Goal: Task Accomplishment & Management: Use online tool/utility

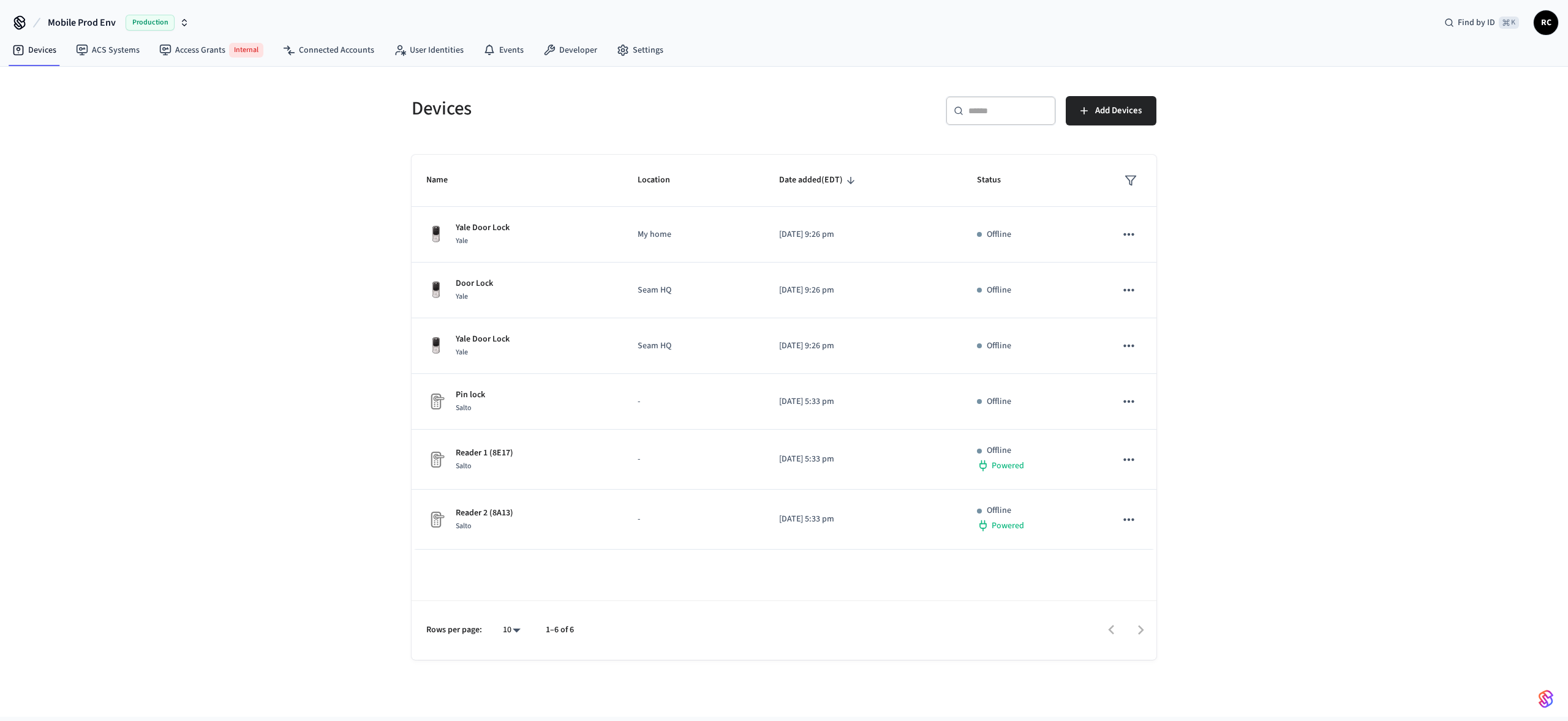
click at [126, 17] on span "Production" at bounding box center [150, 22] width 49 height 15
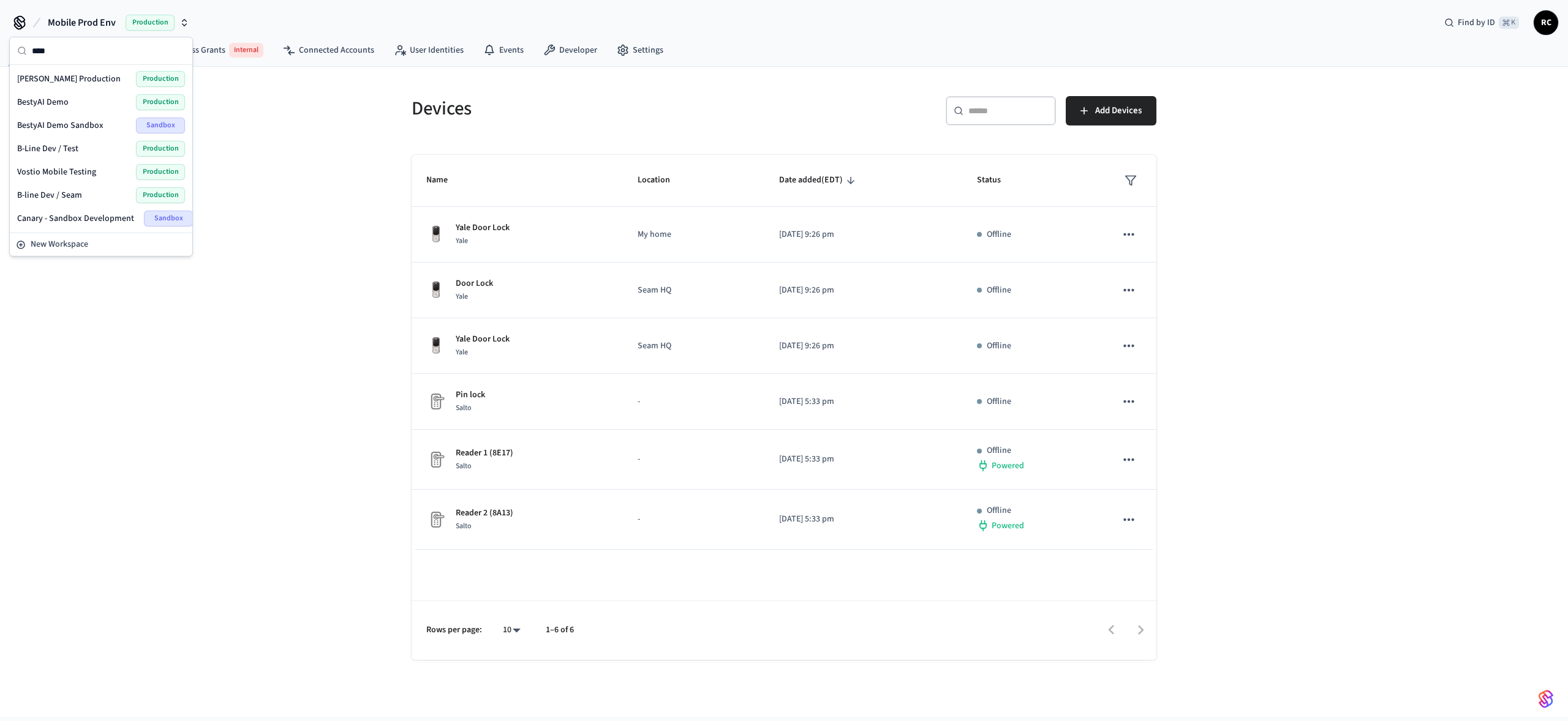
type input "****"
click at [85, 75] on div "[PERSON_NAME] Production Production" at bounding box center [101, 79] width 168 height 15
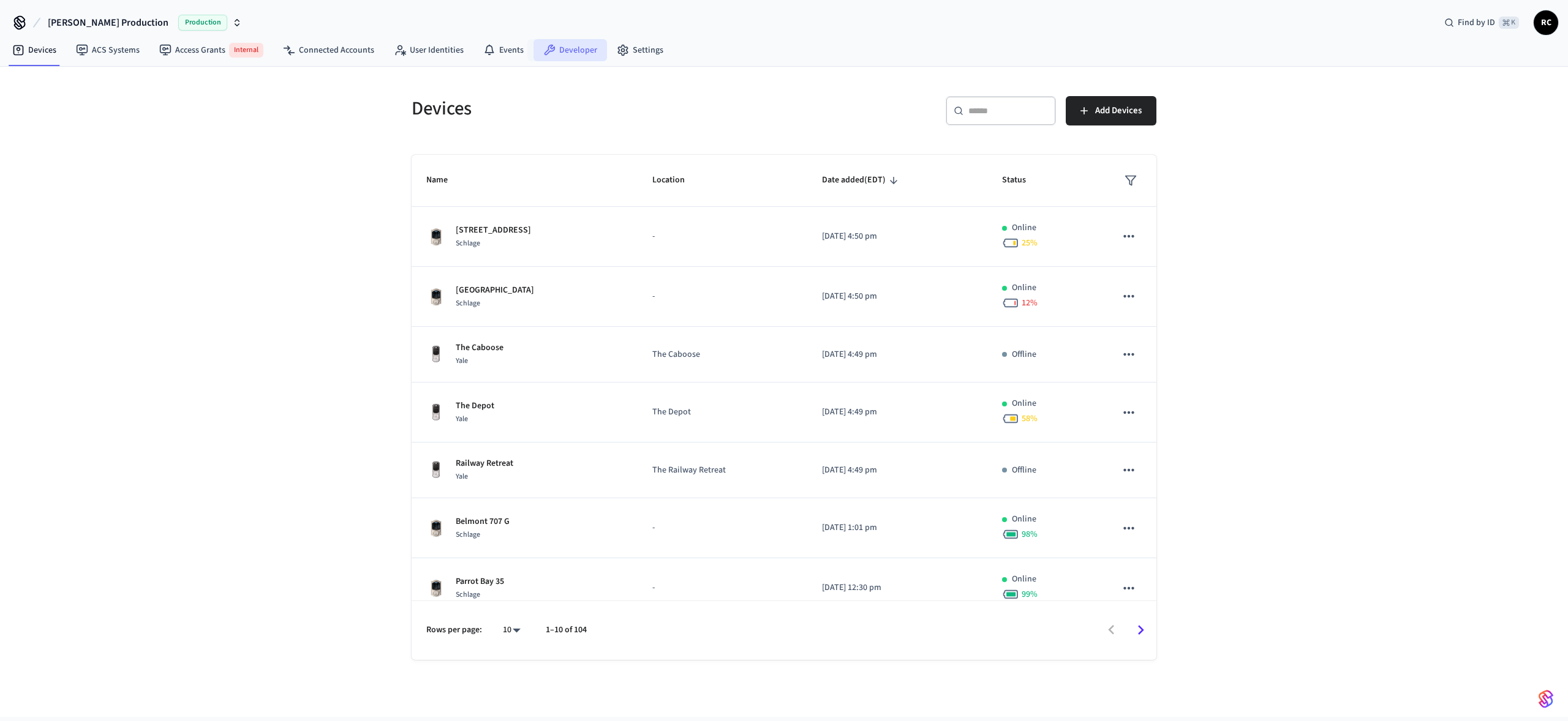
click at [553, 58] on link "Developer" at bounding box center [571, 50] width 73 height 22
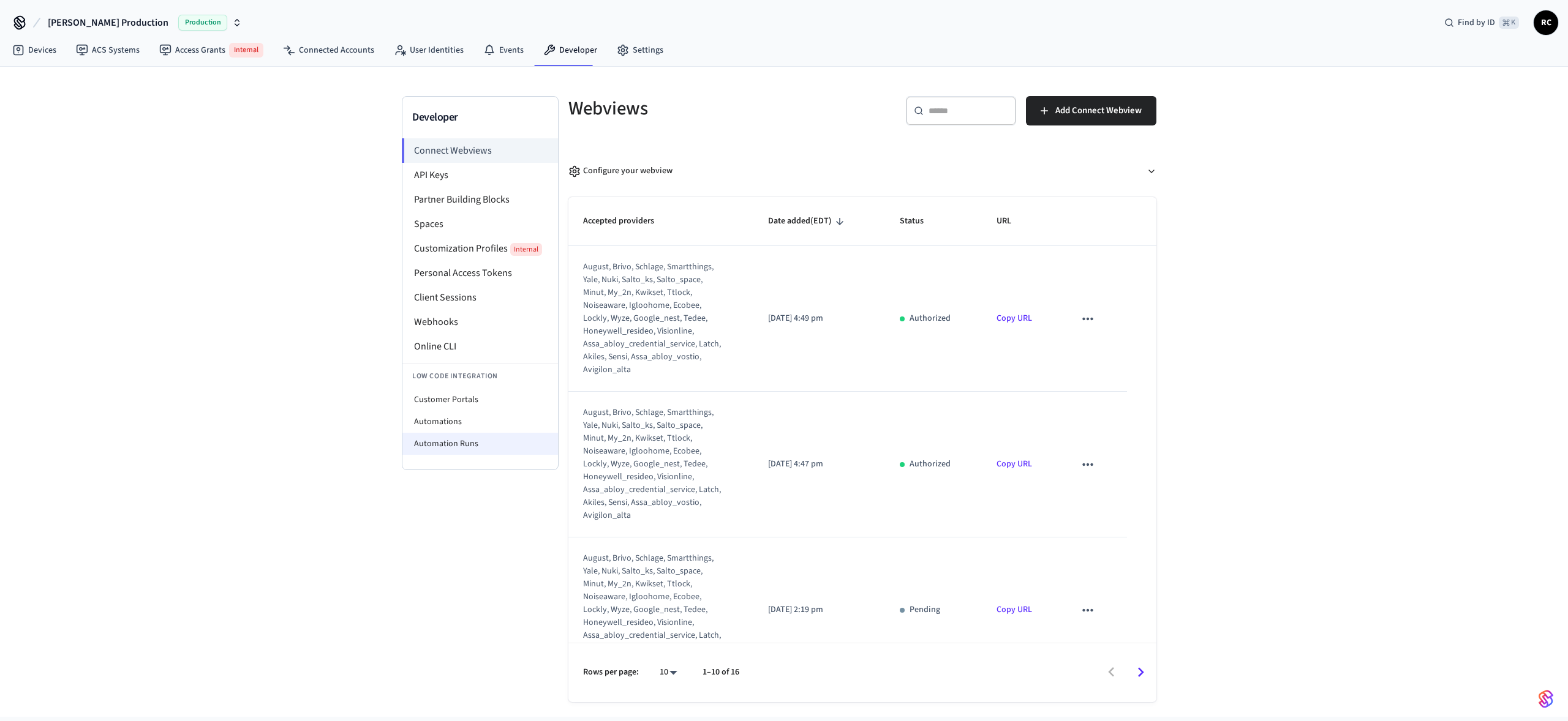
click at [497, 447] on li "Automation Runs" at bounding box center [480, 444] width 155 height 22
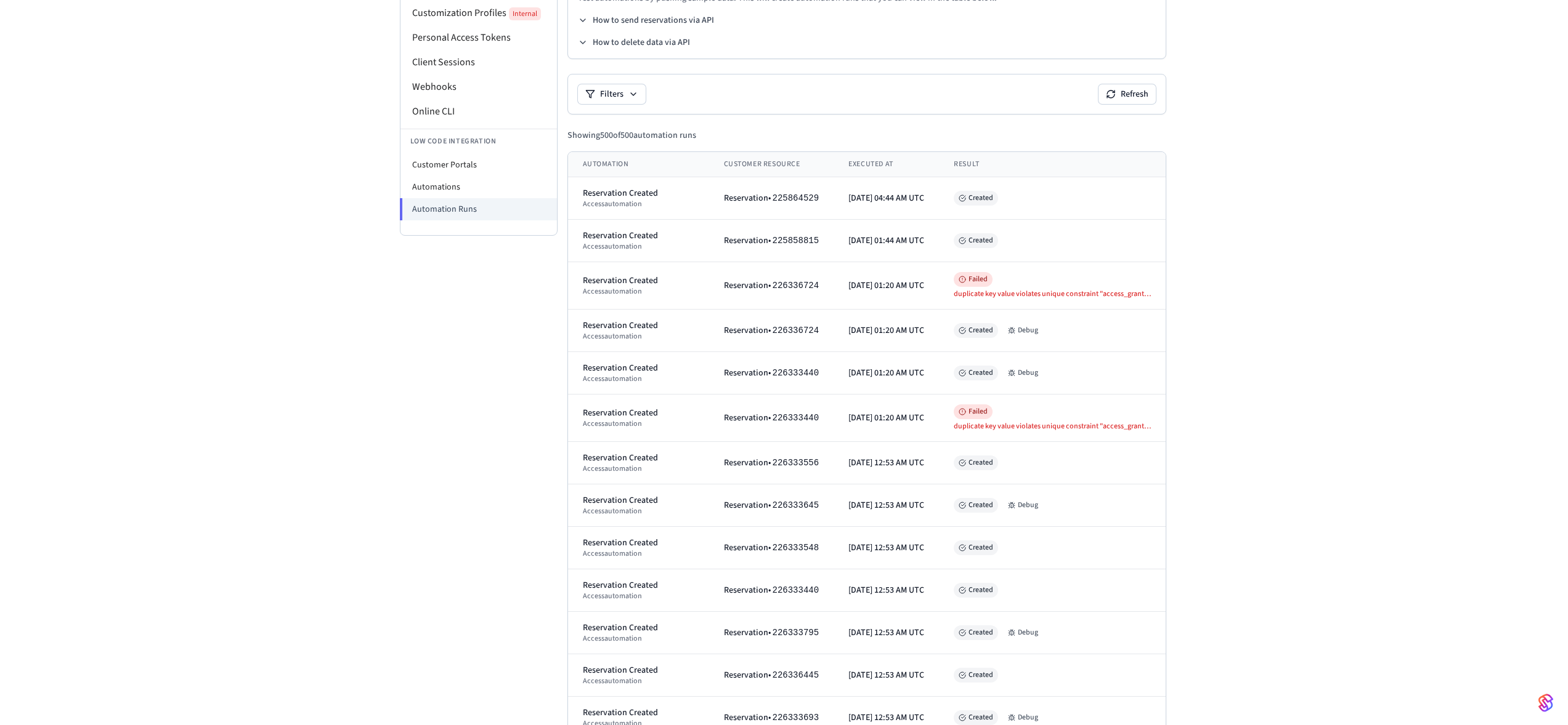
scroll to position [237, 0]
click at [1020, 329] on button "Debug" at bounding box center [1022, 331] width 40 height 15
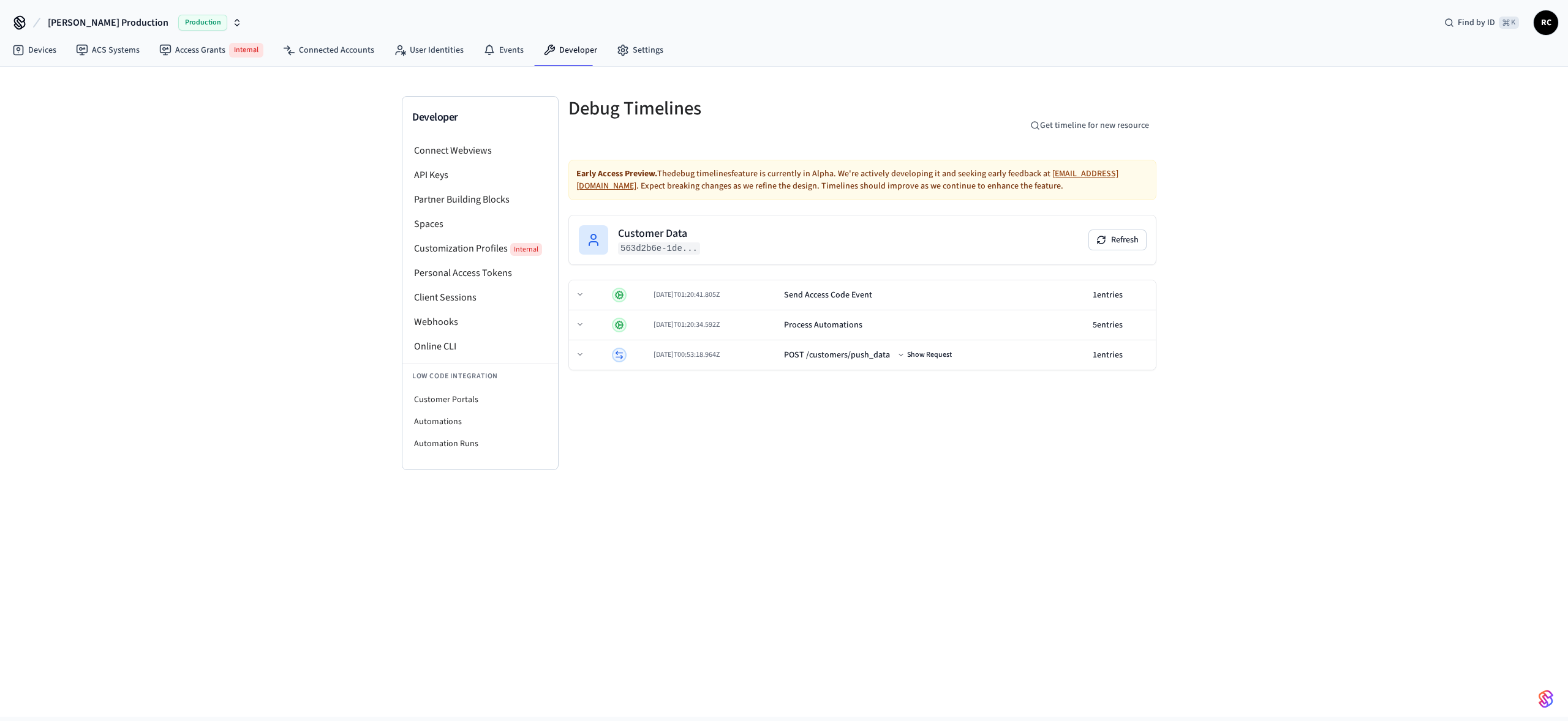
click at [910, 407] on div "Debug Timelines Get timeline for new resource Early Access Preview. The debug t…" at bounding box center [862, 284] width 607 height 374
click at [854, 306] on td "Send Access Code Event" at bounding box center [934, 295] width 309 height 30
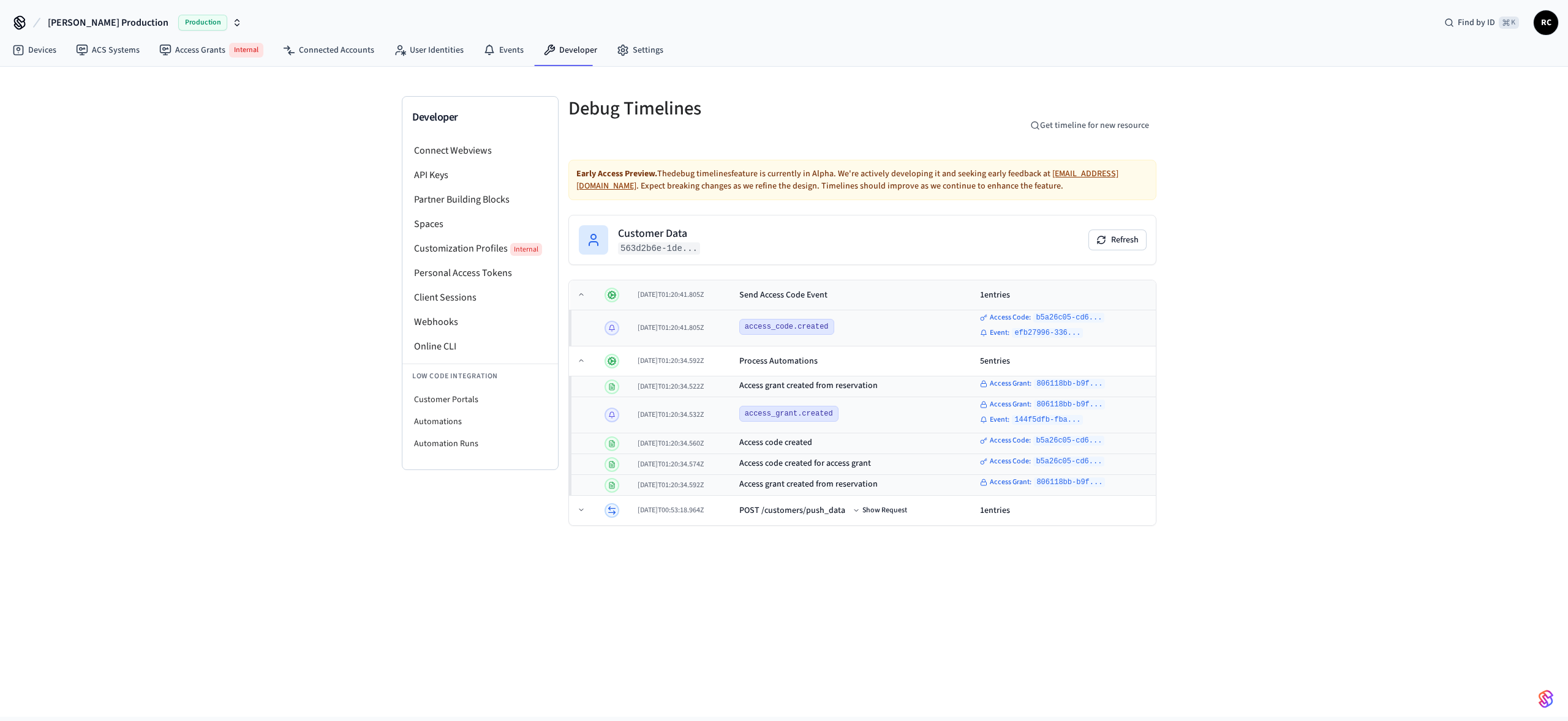
click at [885, 302] on td "Send Access Code Event" at bounding box center [855, 295] width 241 height 30
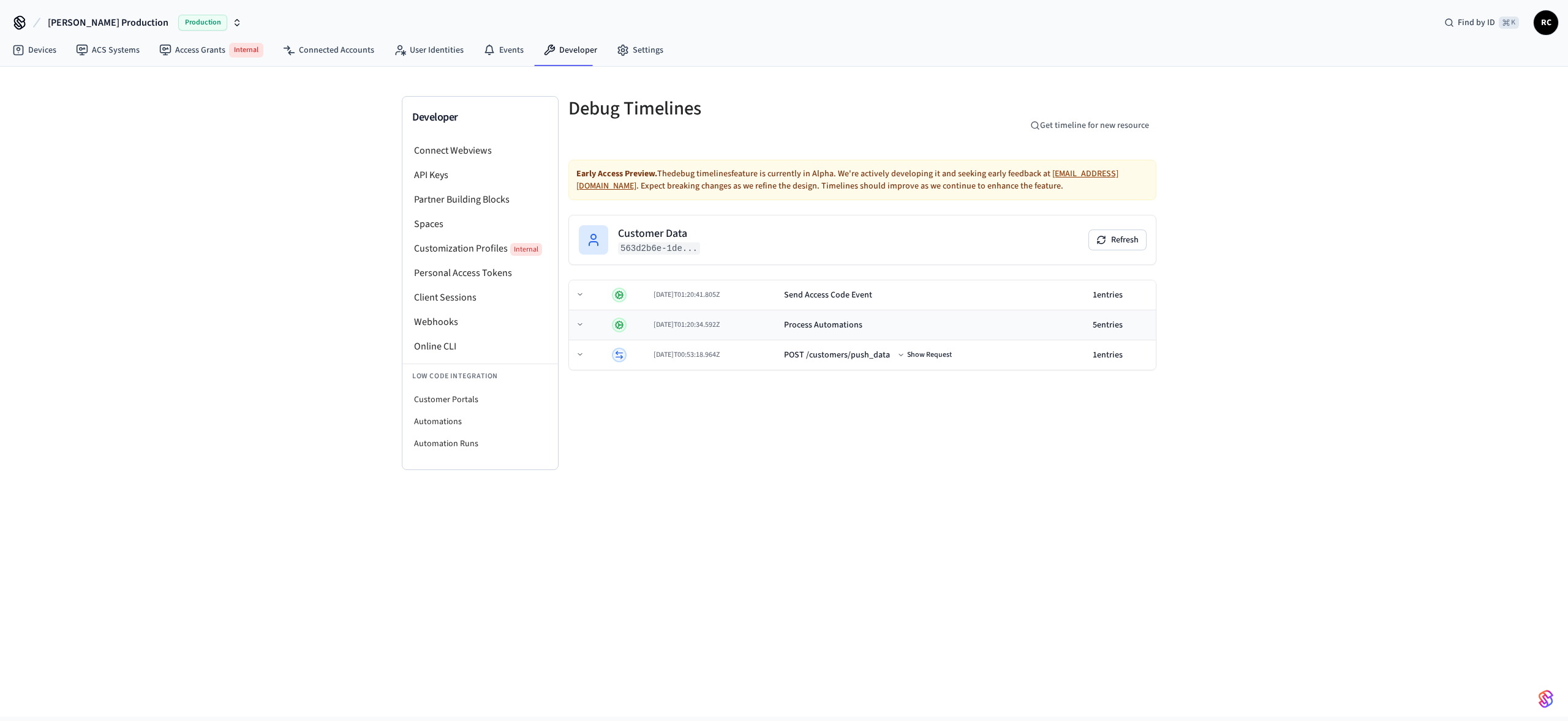
click at [879, 327] on div "Process Automations" at bounding box center [934, 325] width 299 height 13
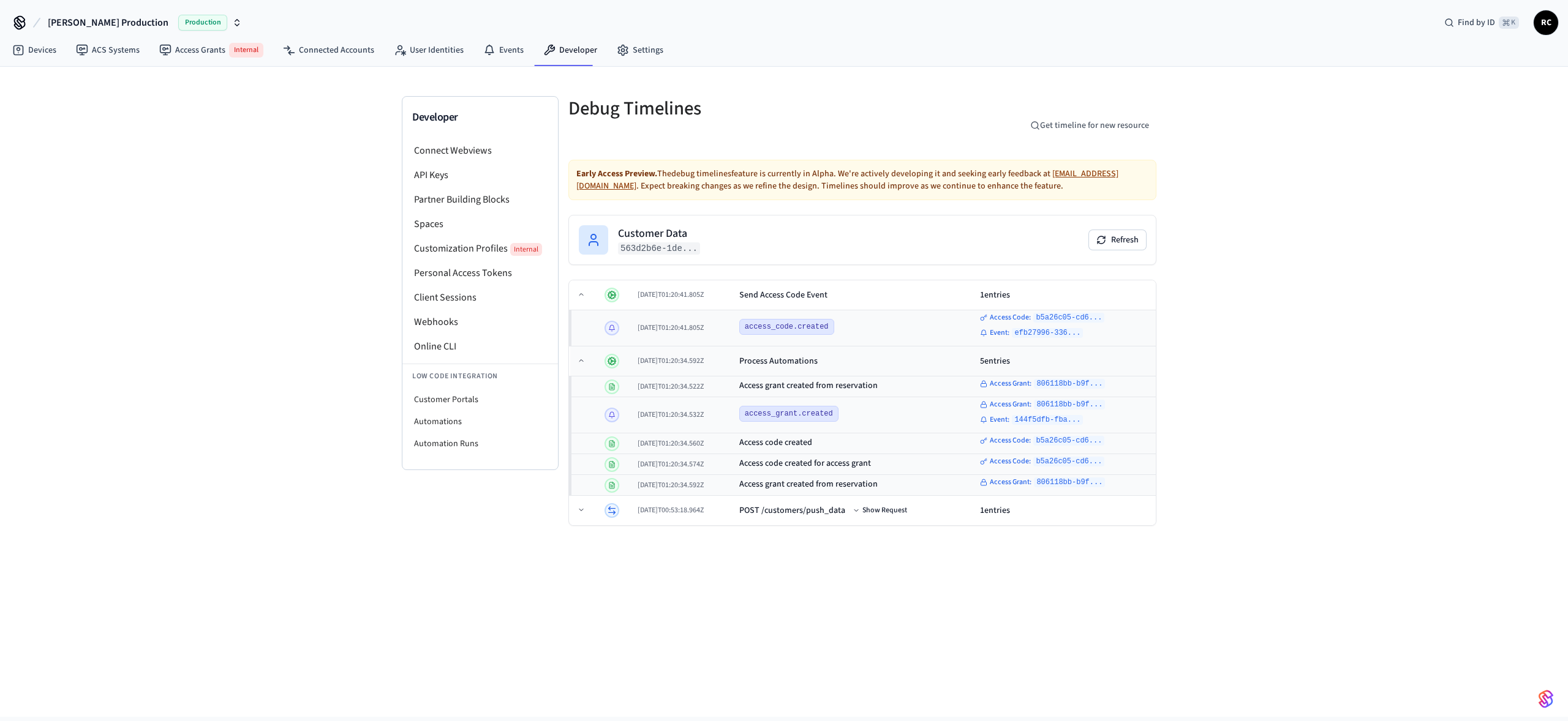
click at [856, 366] on div "Process Automations" at bounding box center [855, 361] width 232 height 13
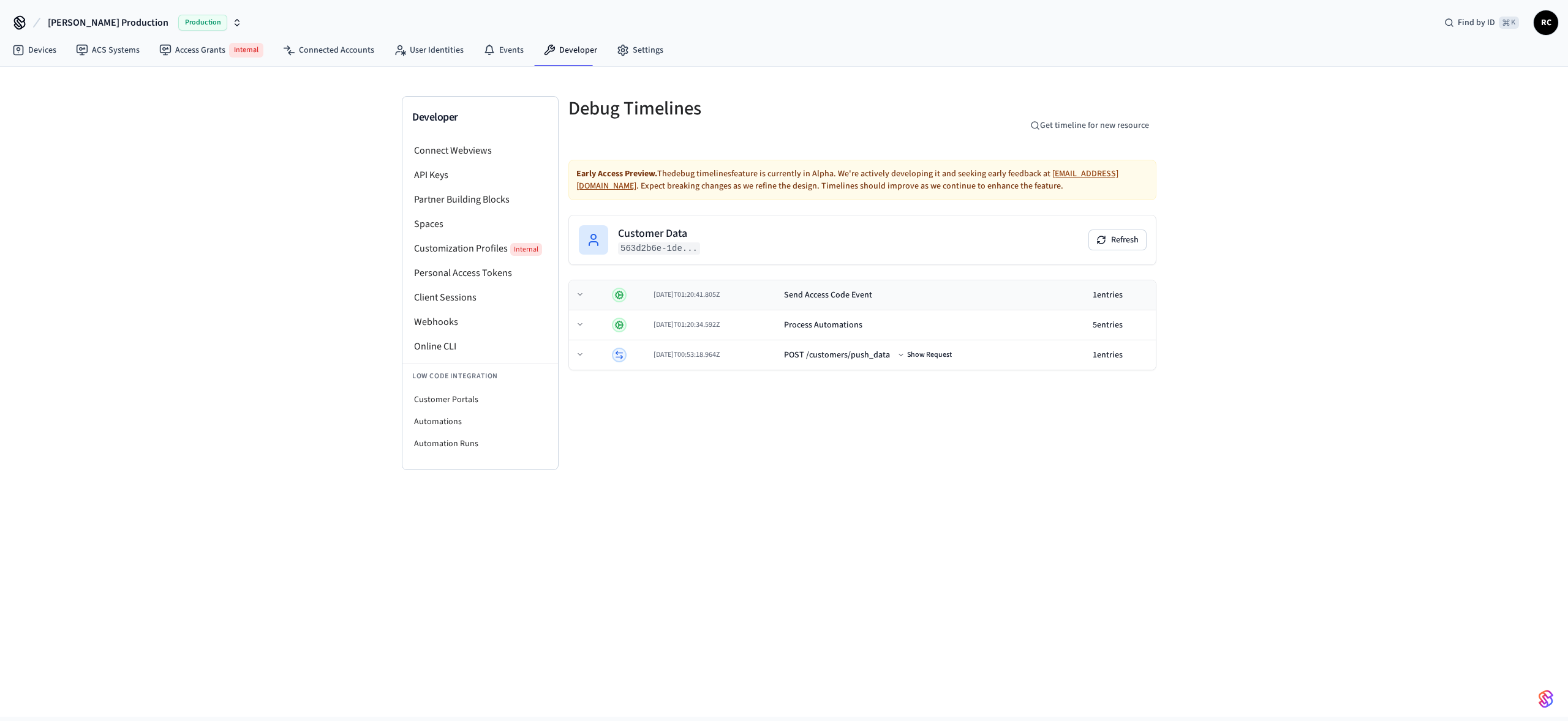
click at [861, 297] on div "Send Access Code Event" at bounding box center [827, 294] width 88 height 13
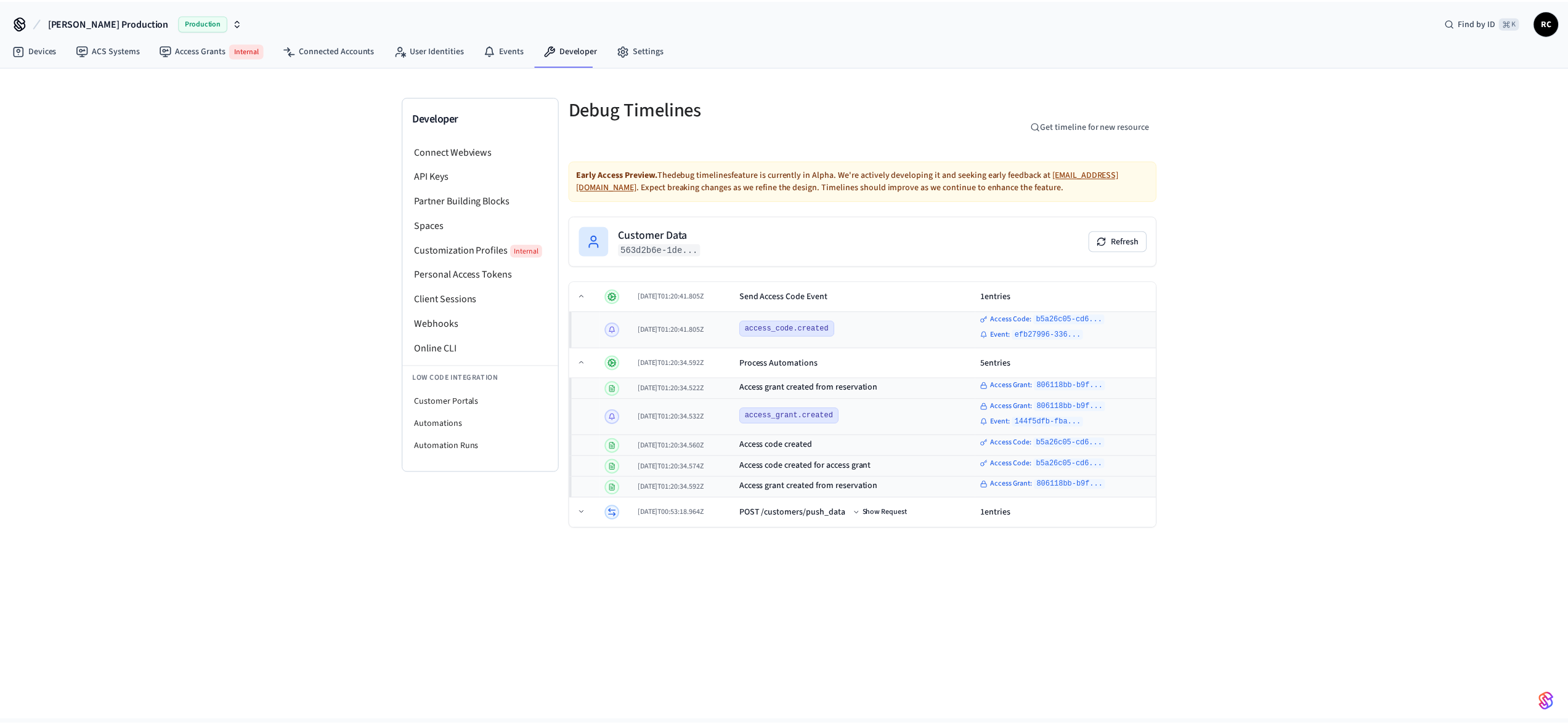
scroll to position [237, 0]
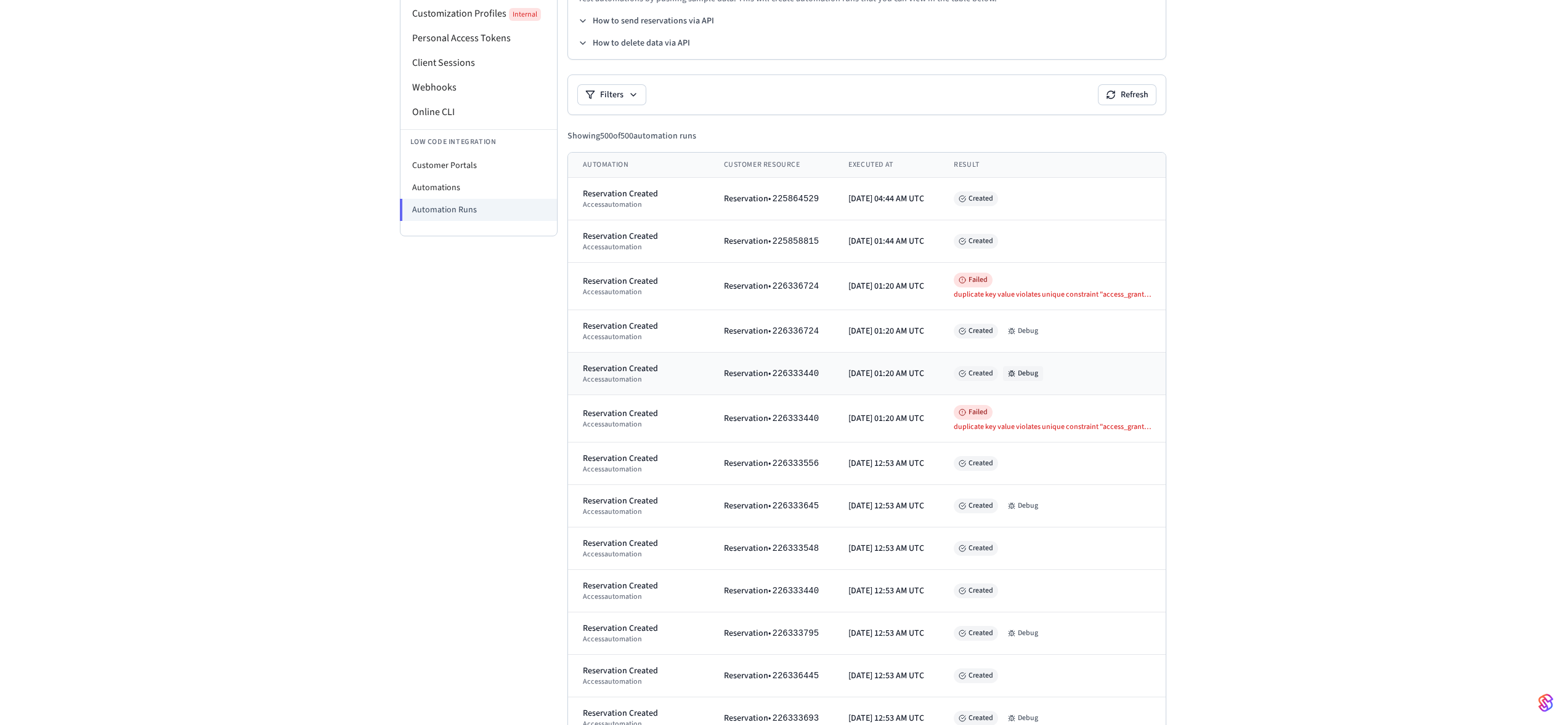
click at [1020, 375] on button "Debug" at bounding box center [1022, 374] width 40 height 15
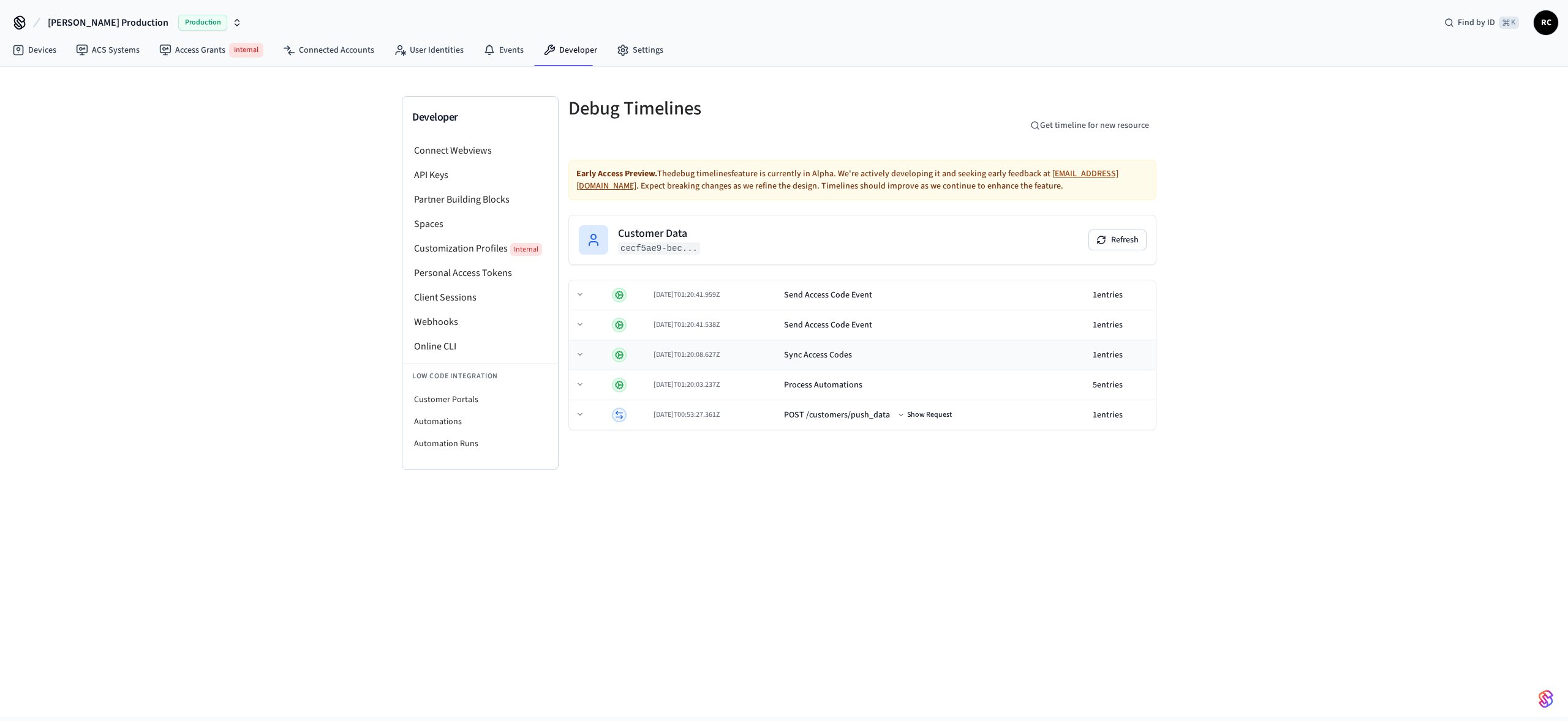
click at [915, 344] on td "Sync Access Codes" at bounding box center [934, 355] width 309 height 30
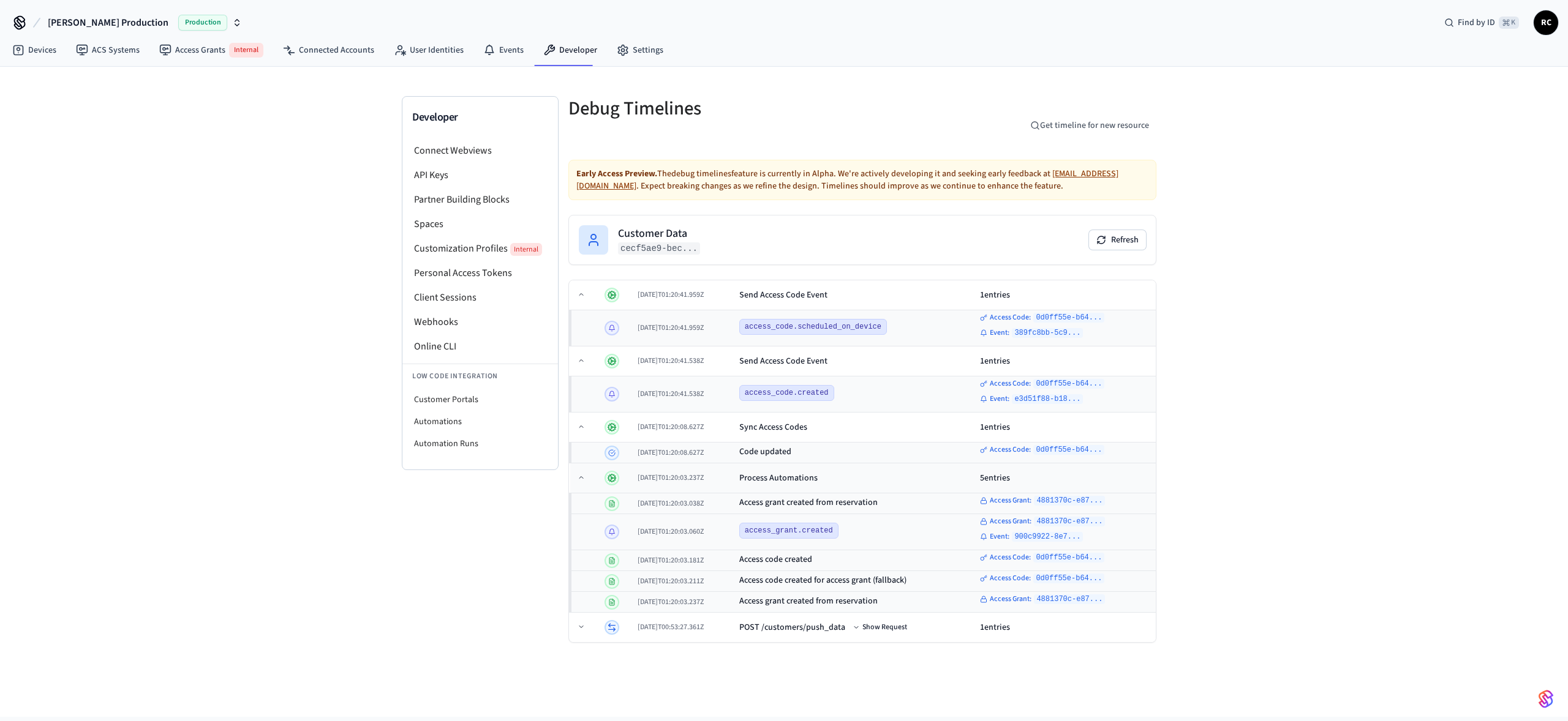
click at [840, 485] on td "Process Automations" at bounding box center [855, 478] width 241 height 30
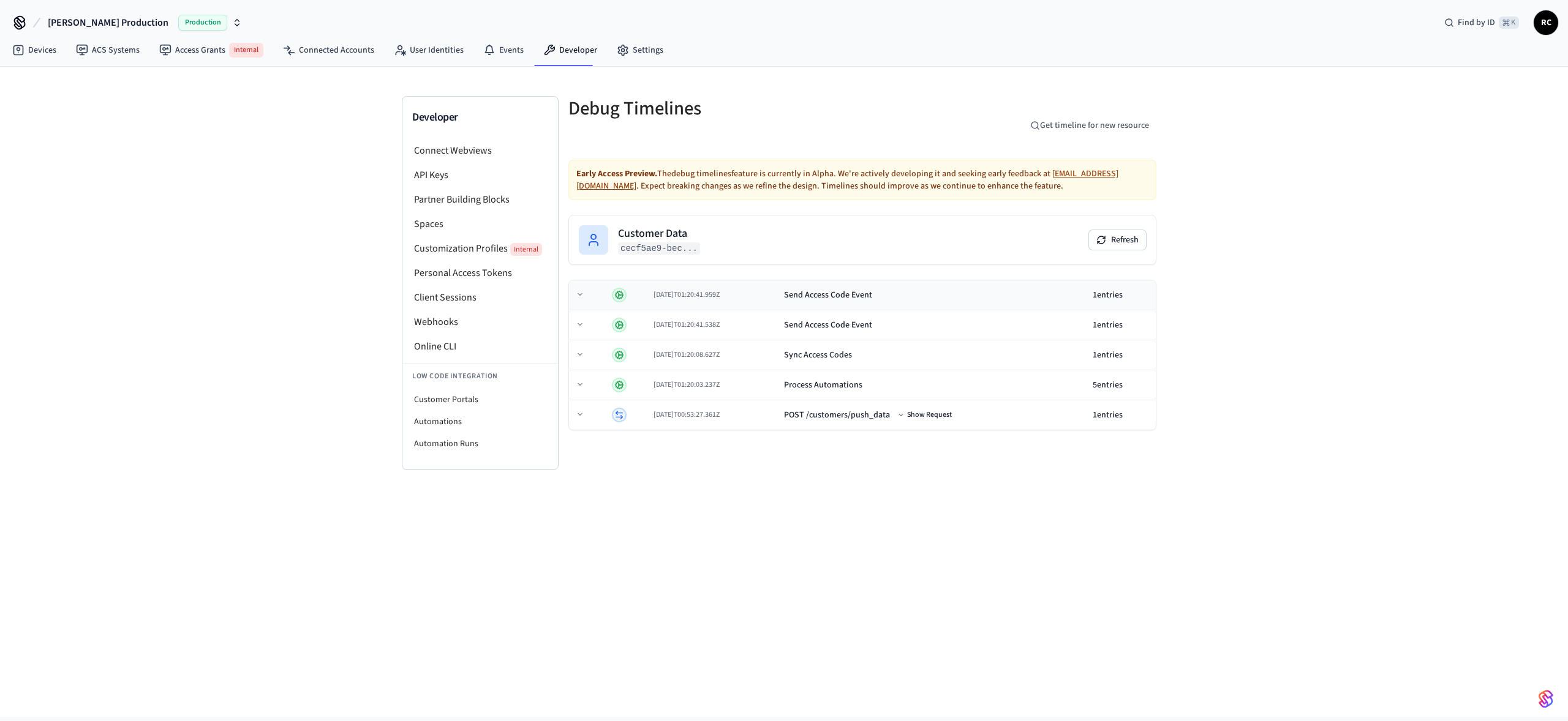
click at [873, 298] on div "Send Access Code Event" at bounding box center [827, 294] width 88 height 13
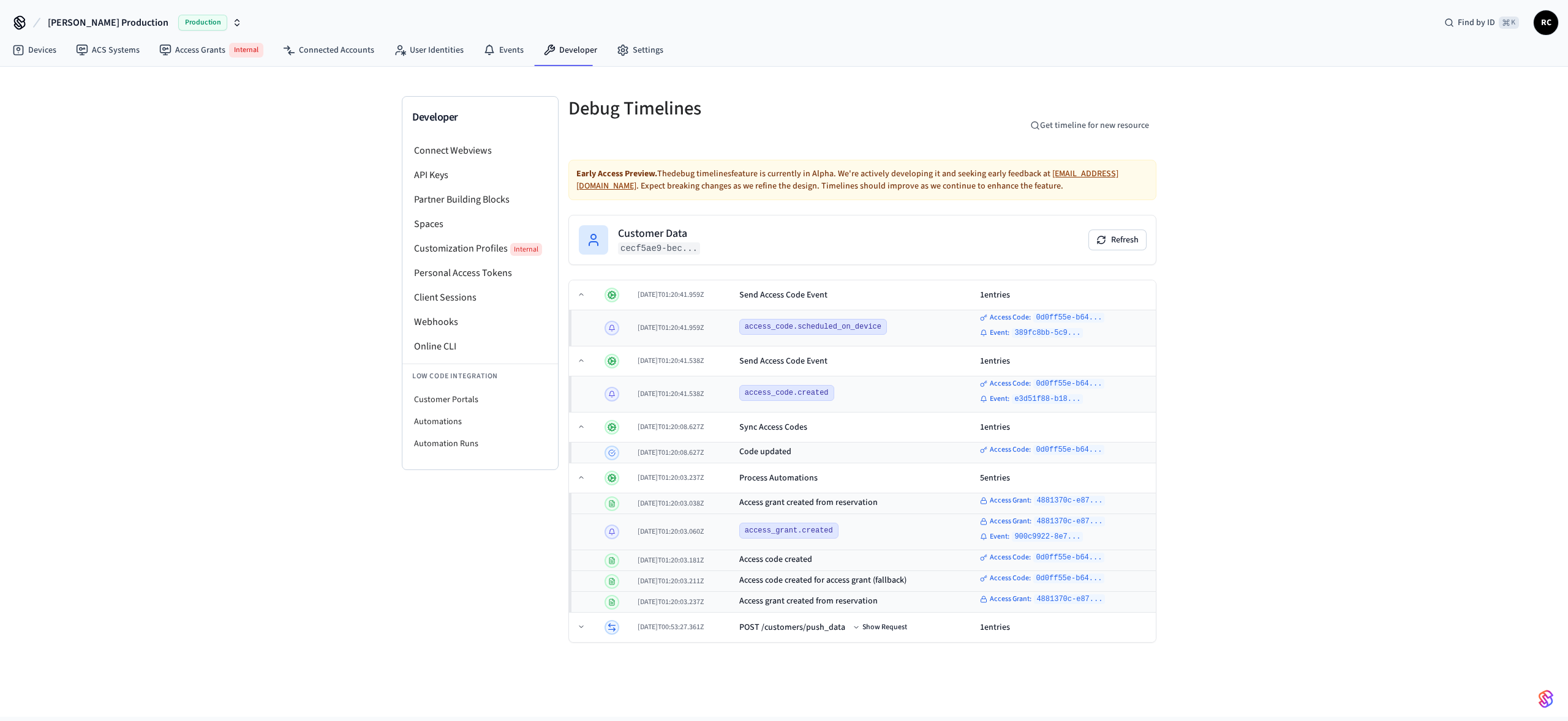
click at [1396, 349] on div "Developer Connect Webviews API Keys Partner Building Blocks Spaces Customizatio…" at bounding box center [784, 392] width 1568 height 651
click at [846, 297] on div "Send Access Code Event" at bounding box center [855, 294] width 232 height 13
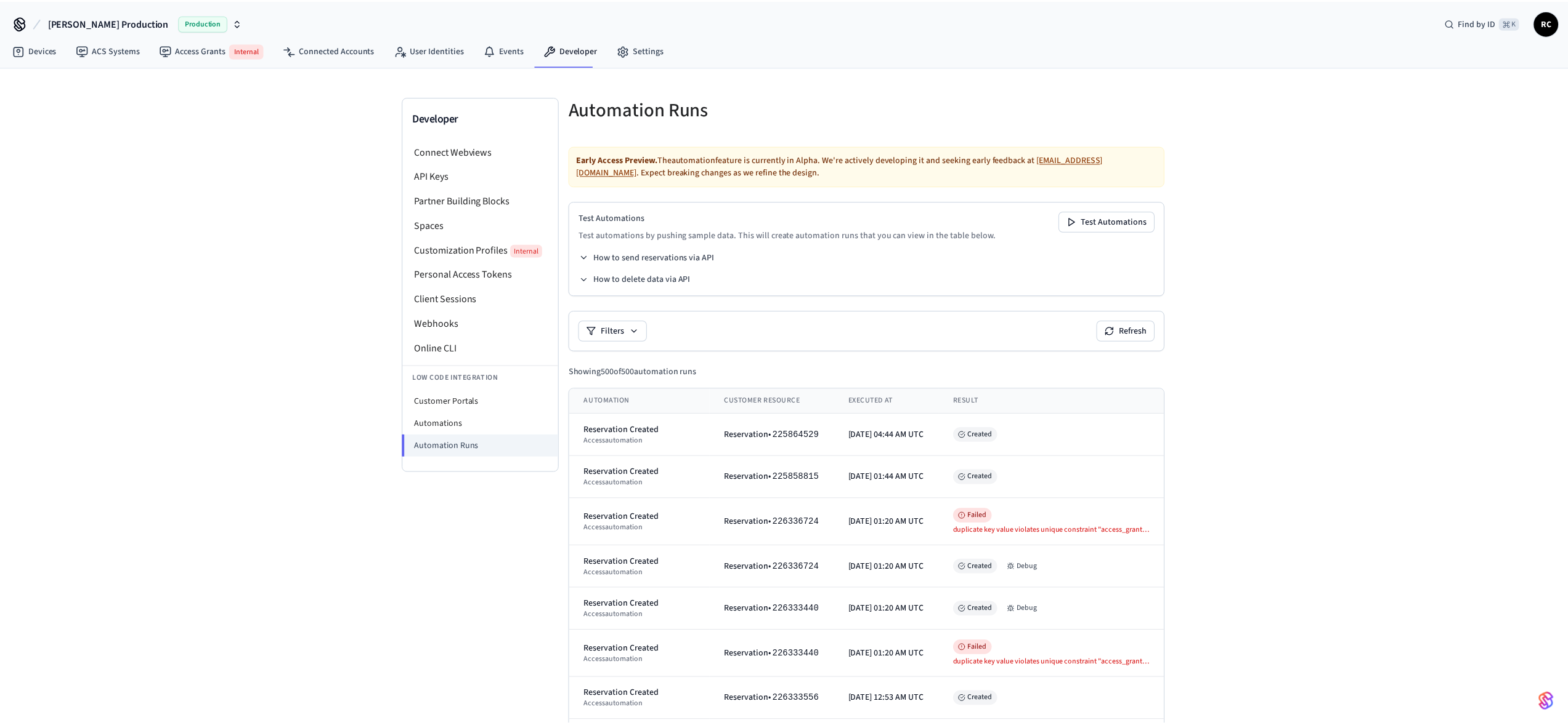
scroll to position [237, 0]
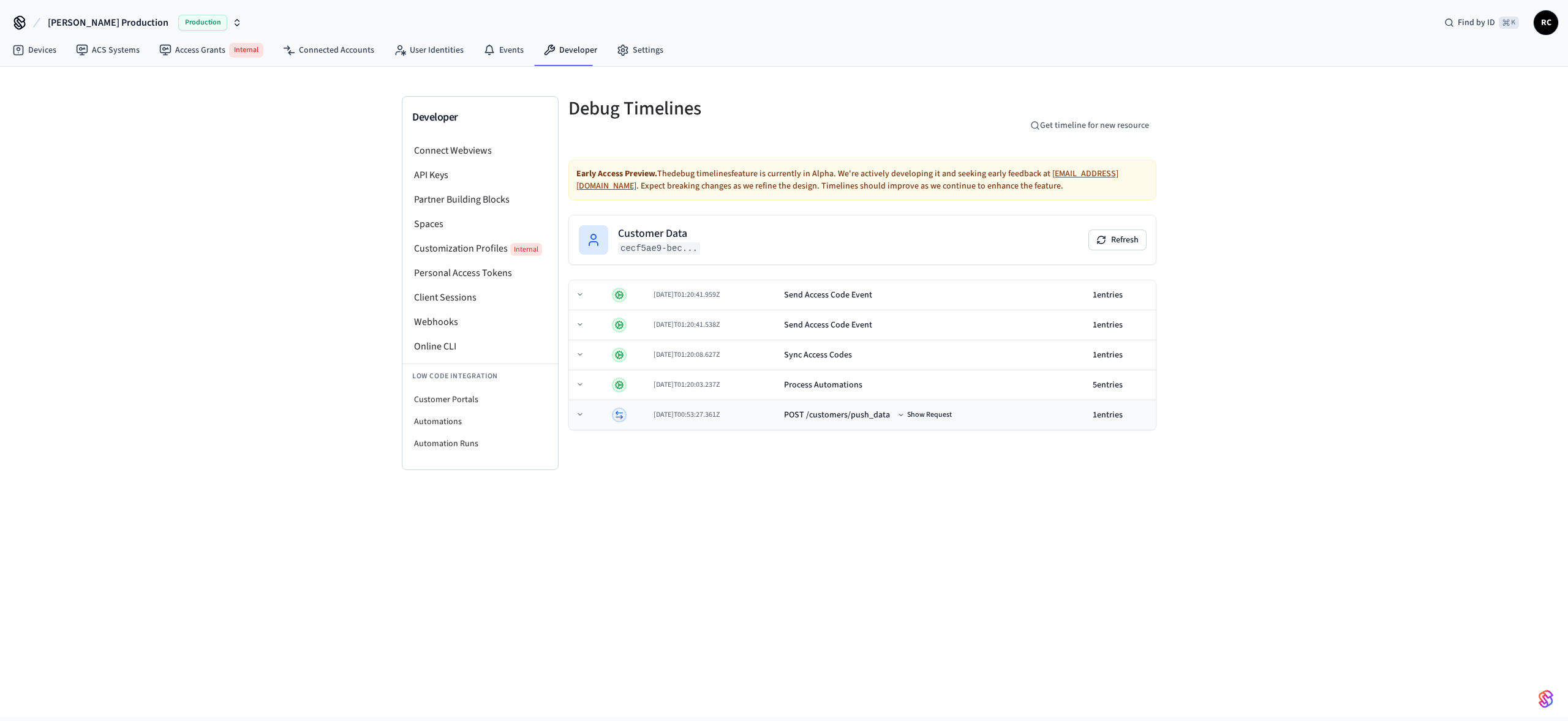
click at [857, 409] on div "POST /customers/push_data" at bounding box center [837, 415] width 106 height 13
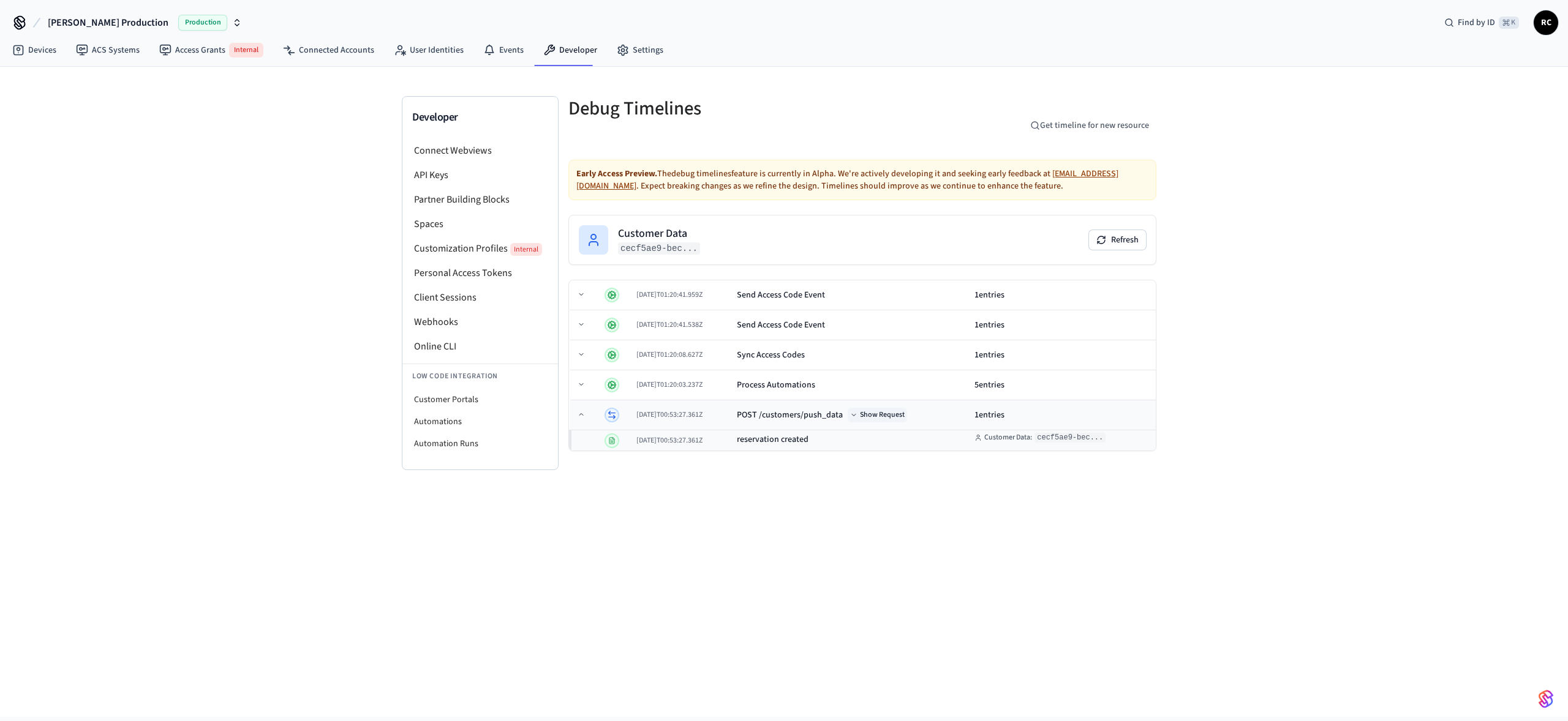
click at [896, 415] on button "Show Request" at bounding box center [878, 415] width 60 height 14
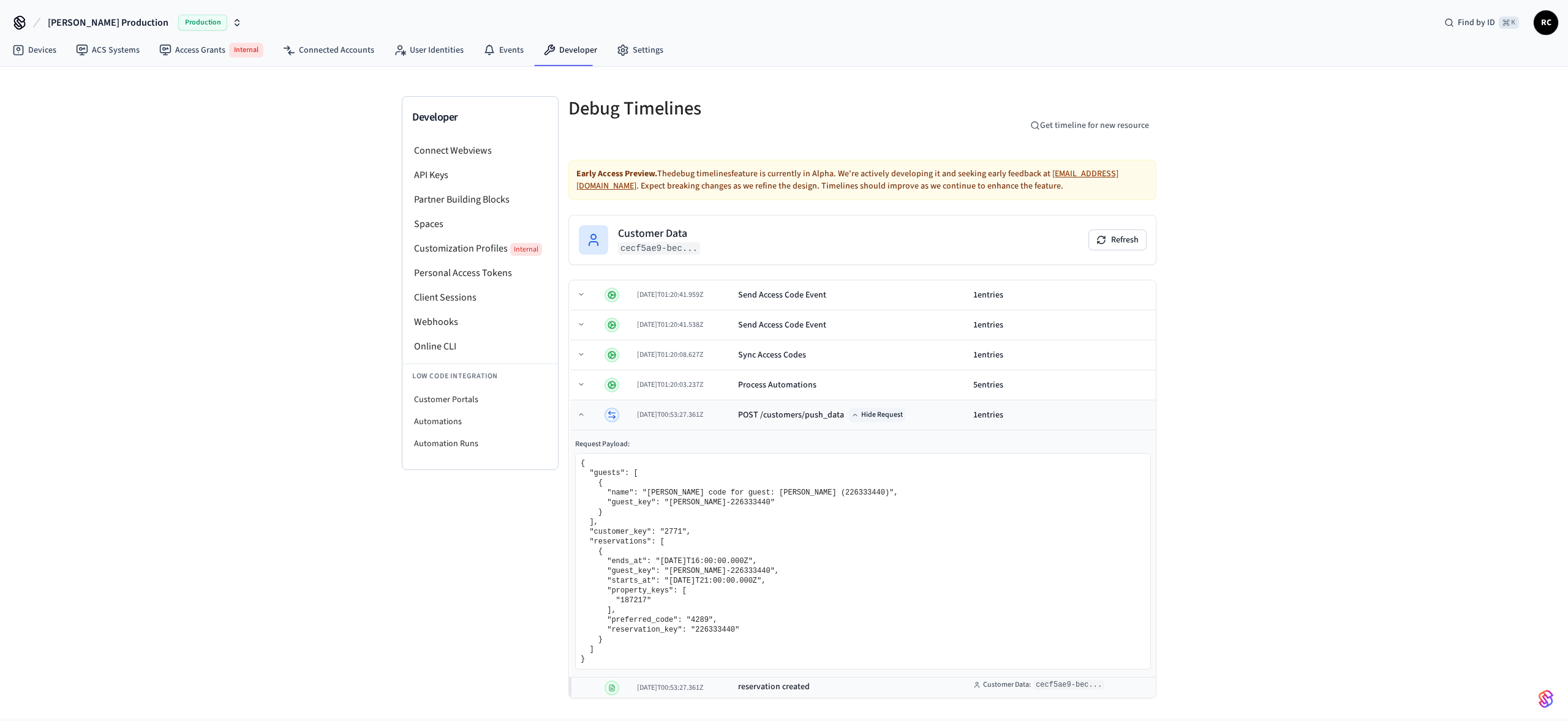
click at [896, 415] on button "Hide Request" at bounding box center [877, 415] width 56 height 14
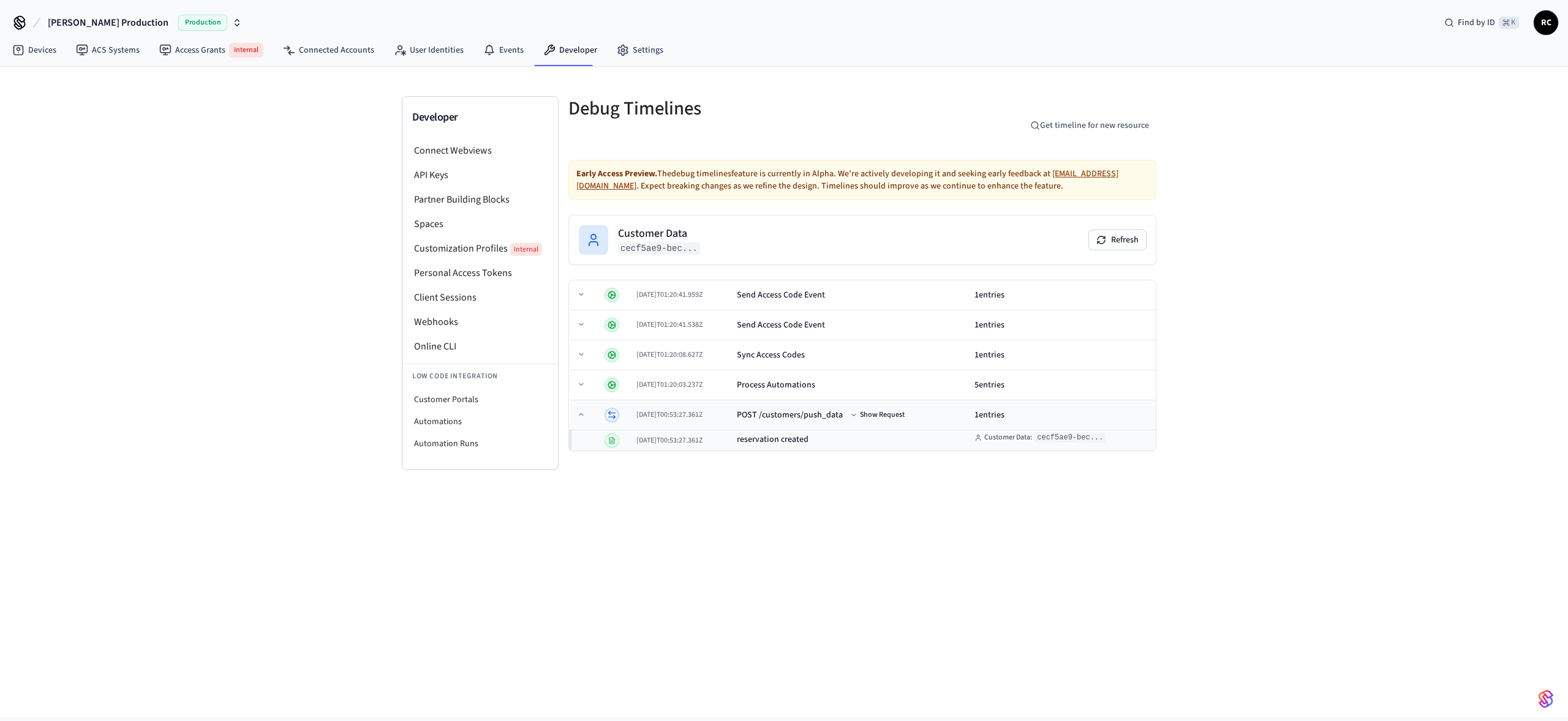
click at [822, 412] on div "POST /customers/push_data" at bounding box center [790, 415] width 106 height 13
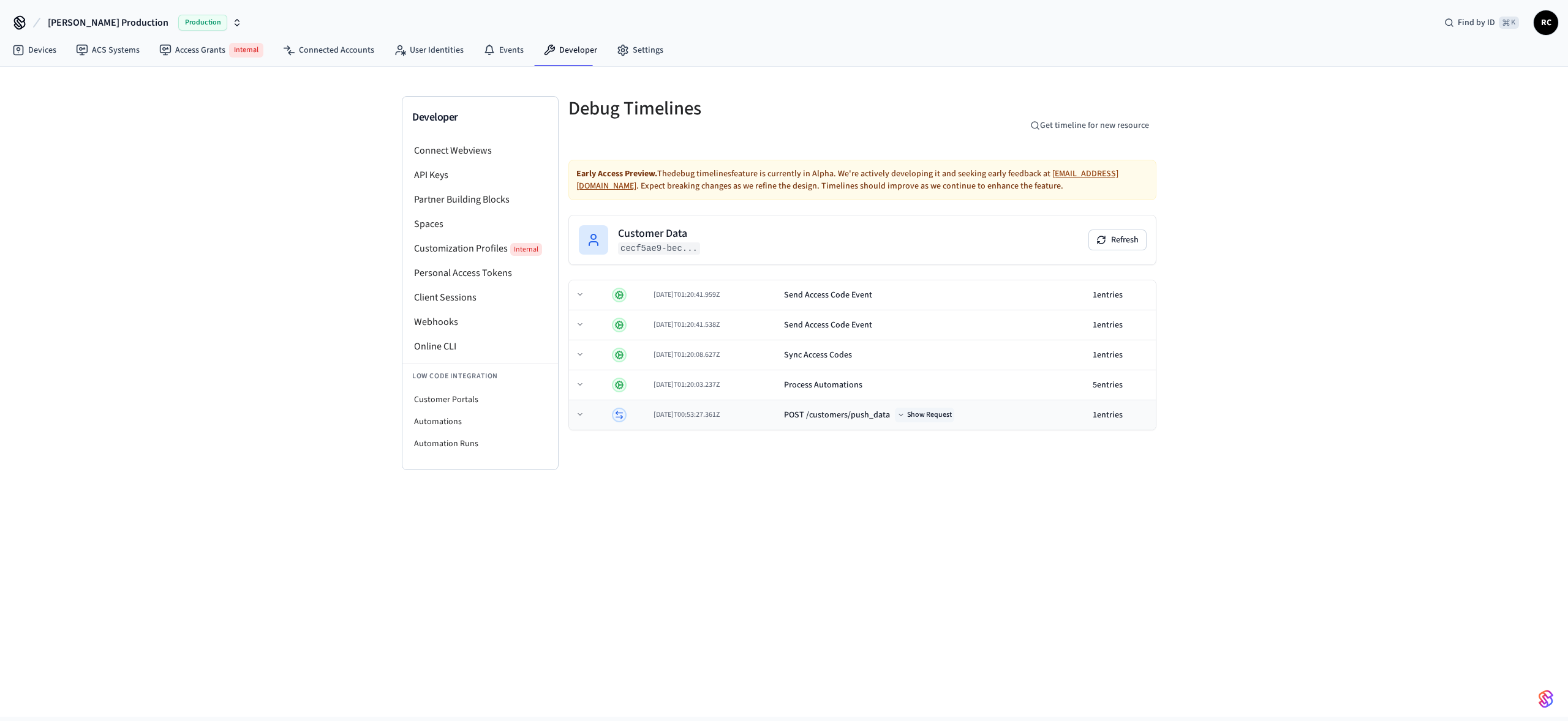
click at [933, 420] on button "Show Request" at bounding box center [925, 415] width 60 height 14
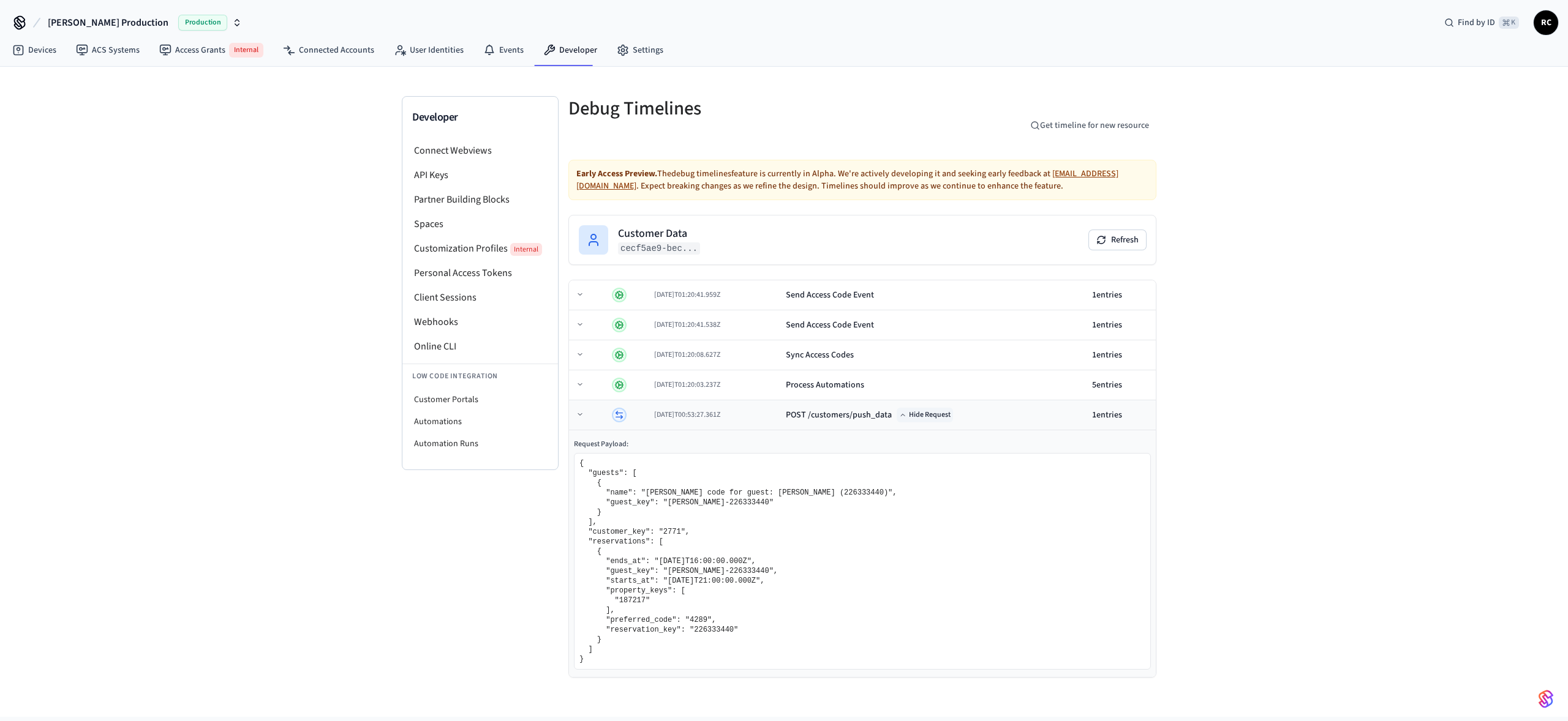
click at [933, 418] on button "Hide Request" at bounding box center [925, 415] width 56 height 14
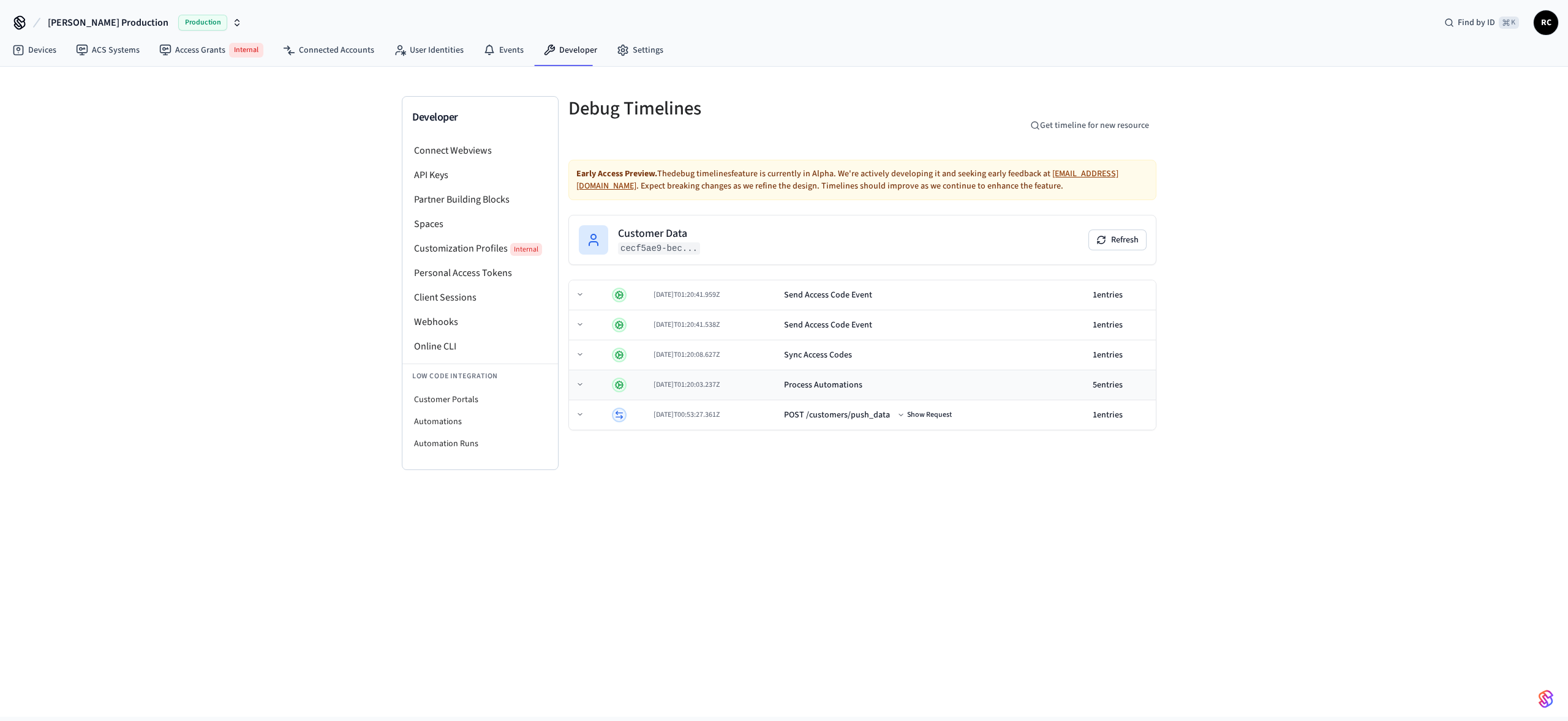
click at [909, 383] on div "Process Automations" at bounding box center [934, 385] width 299 height 13
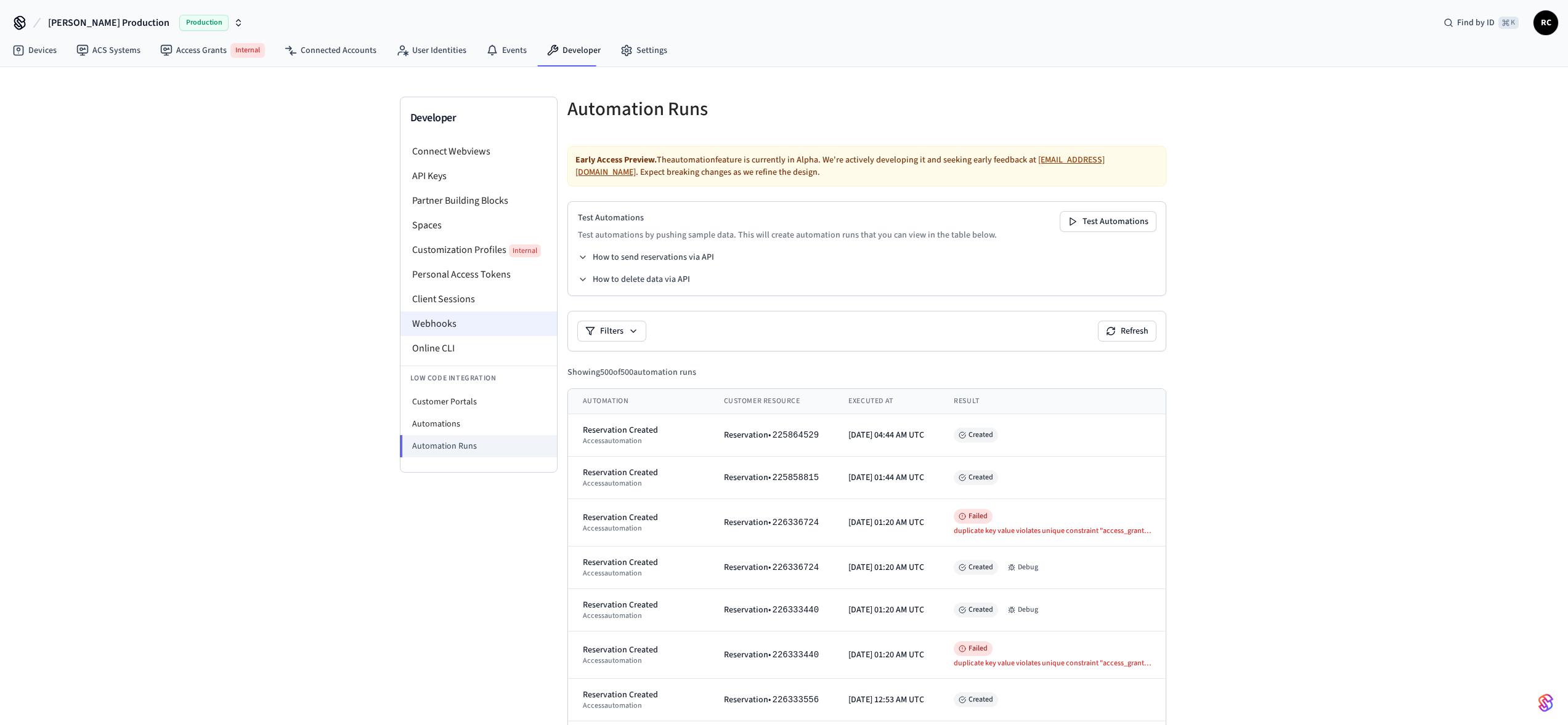
drag, startPoint x: 435, startPoint y: 343, endPoint x: 406, endPoint y: 335, distance: 30.1
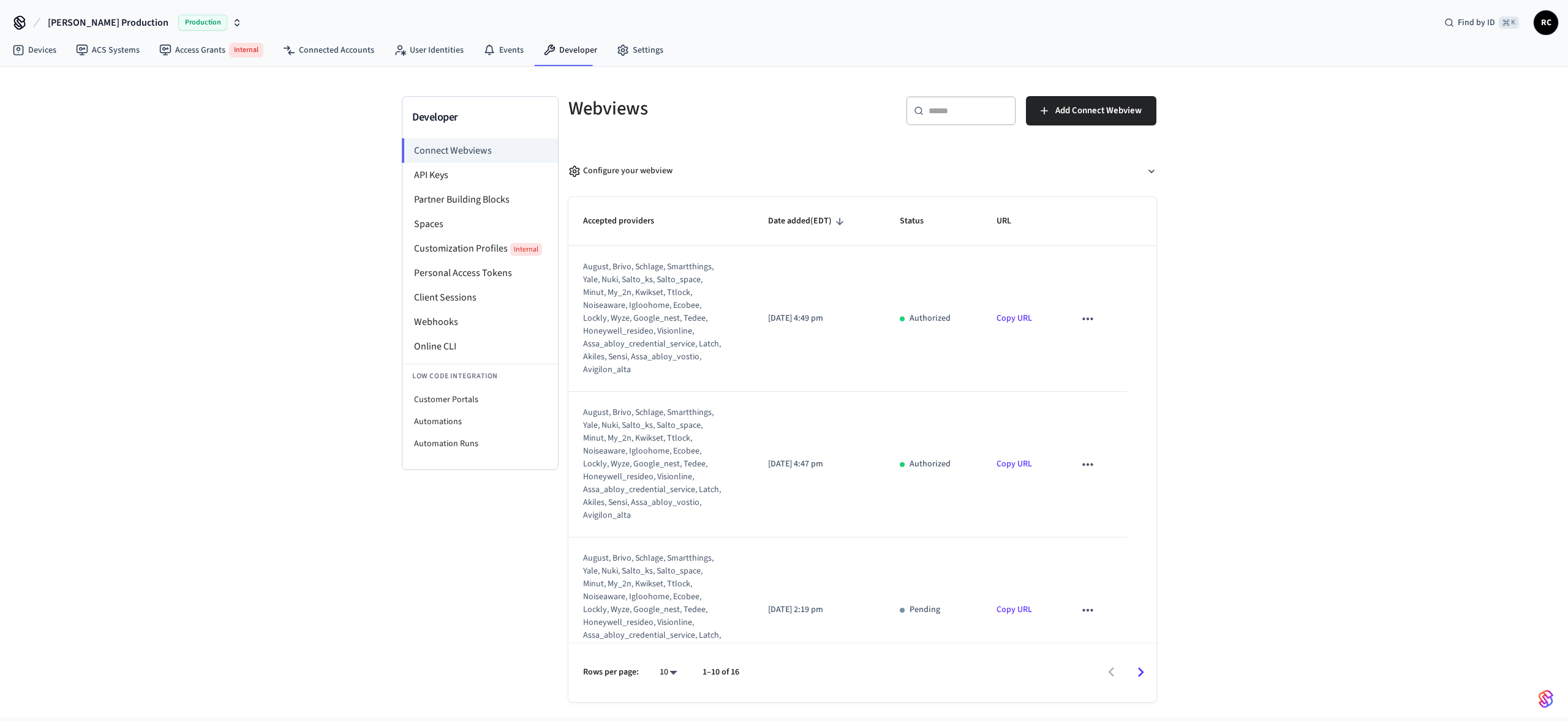
click at [114, 26] on span "[PERSON_NAME] Production" at bounding box center [107, 22] width 121 height 14
type input "******"
click at [124, 98] on div "New ResNexus Dev Production" at bounding box center [105, 102] width 168 height 15
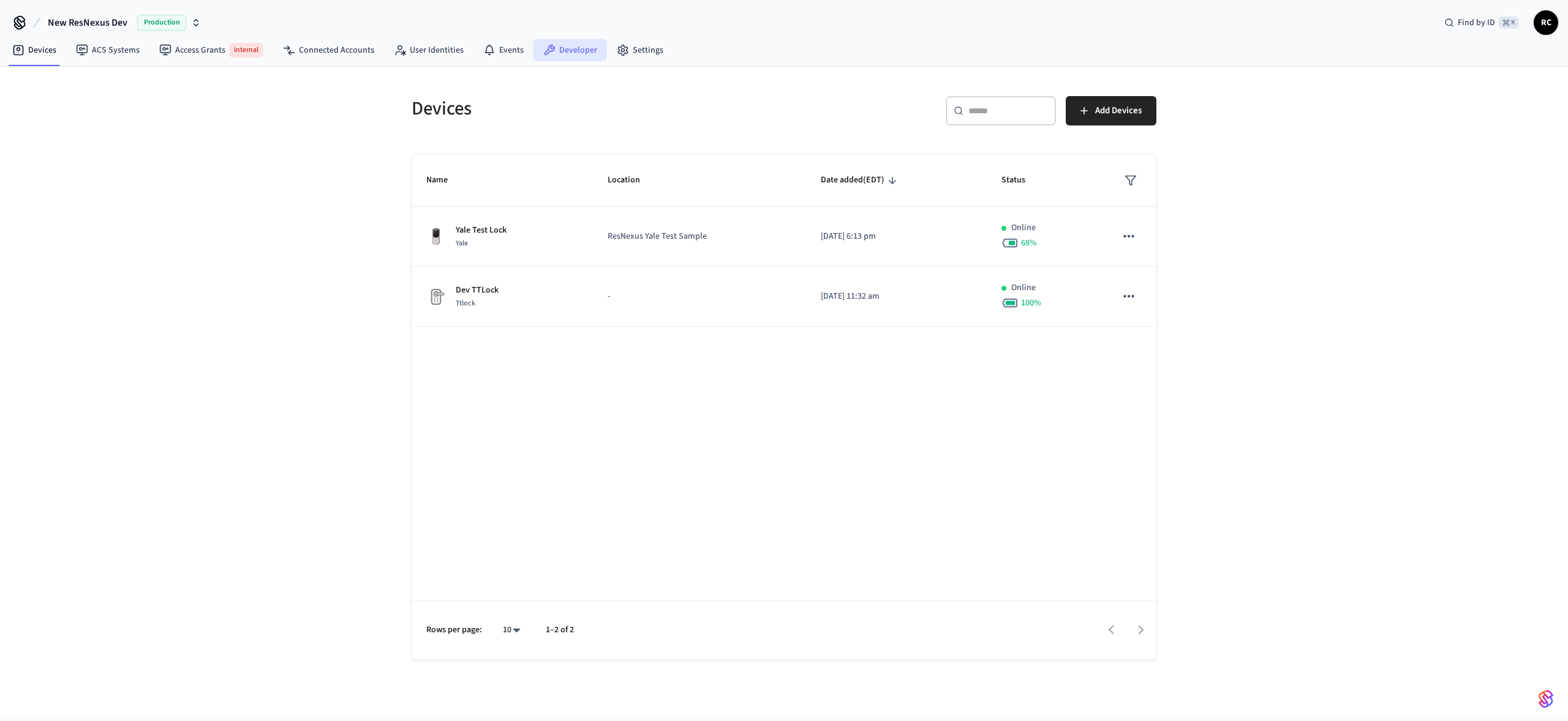
click at [559, 56] on link "Developer" at bounding box center [571, 50] width 73 height 22
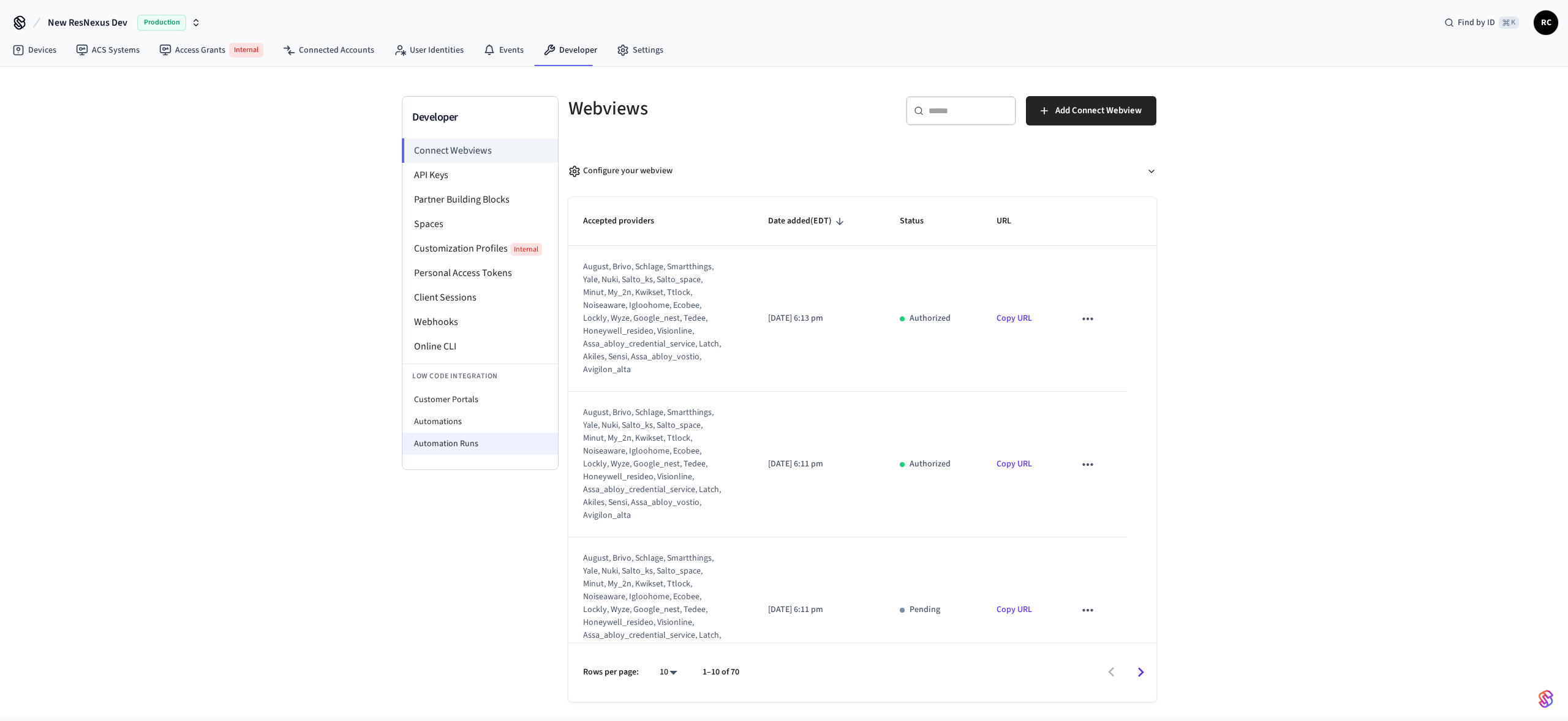
click at [487, 443] on li "Automation Runs" at bounding box center [480, 444] width 155 height 22
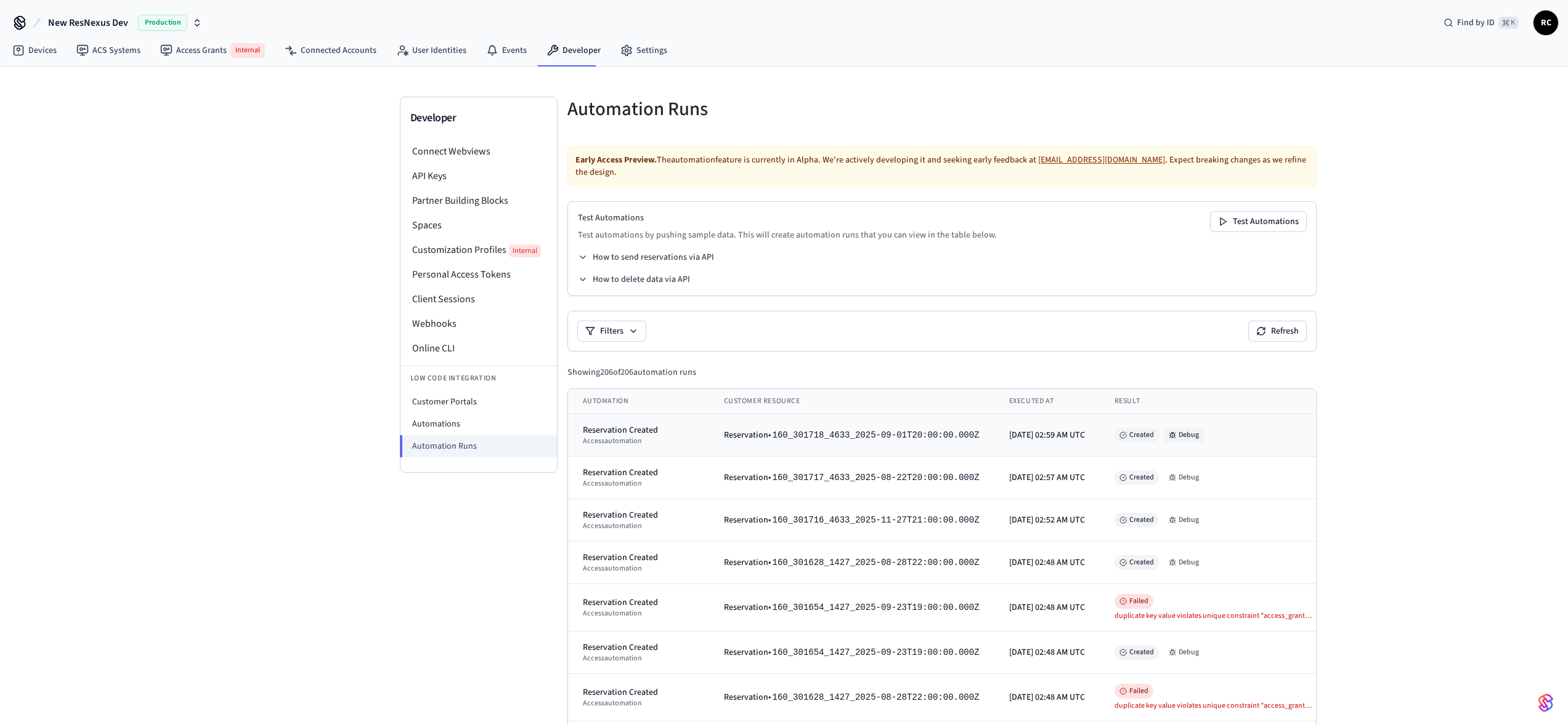
click at [1204, 428] on button "Debug" at bounding box center [1184, 435] width 40 height 15
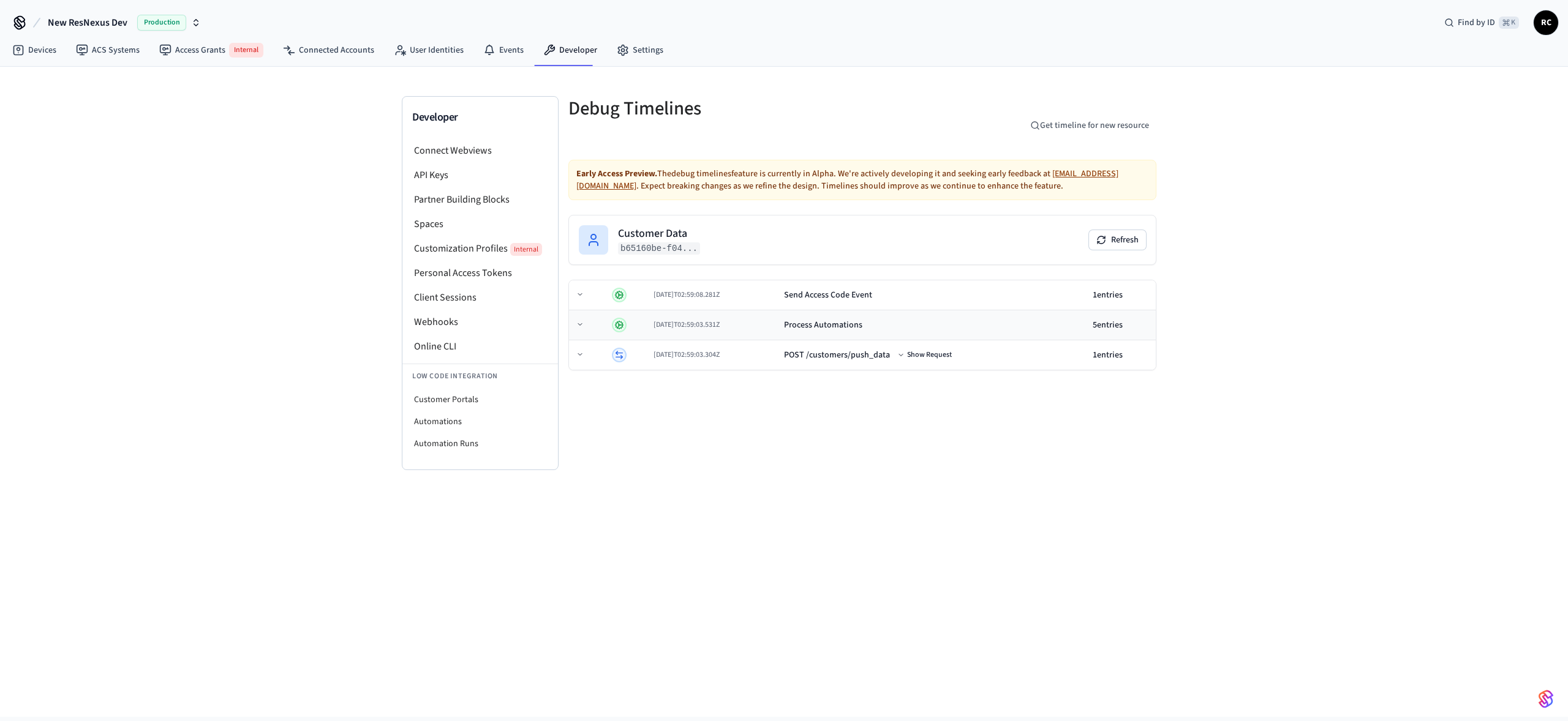
drag, startPoint x: 860, startPoint y: 315, endPoint x: 871, endPoint y: 314, distance: 11.0
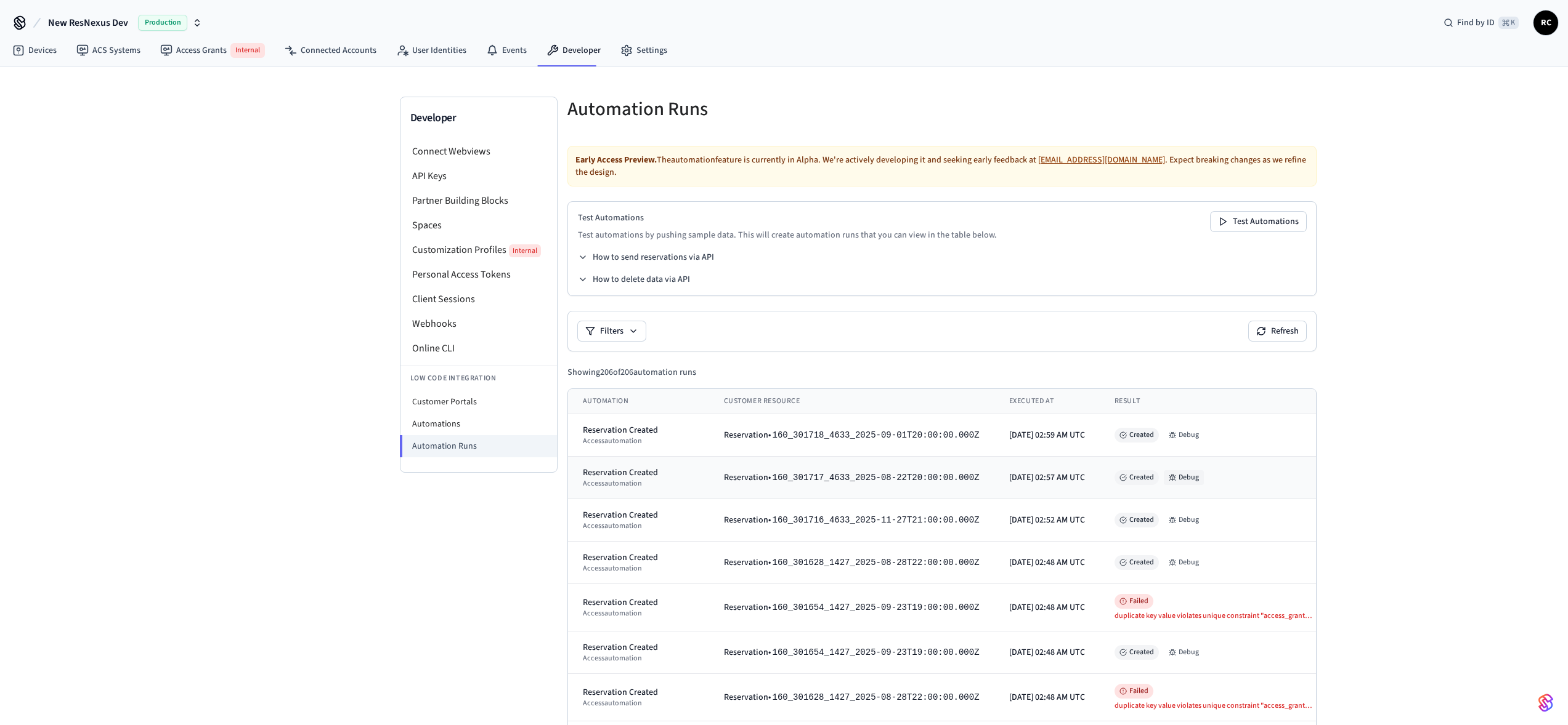
click at [1199, 471] on button "Debug" at bounding box center [1184, 478] width 40 height 15
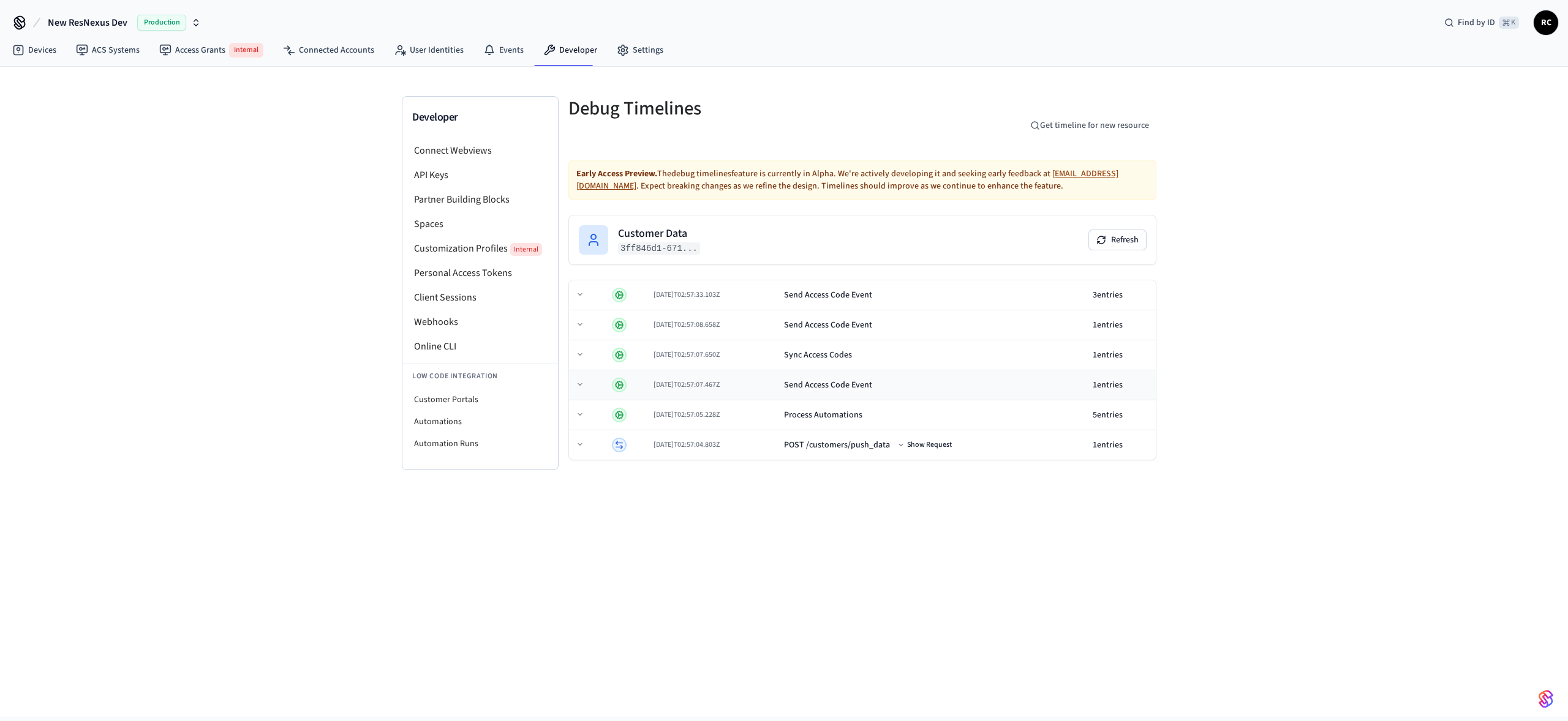
click at [827, 392] on td "Send Access Code Event" at bounding box center [934, 385] width 309 height 30
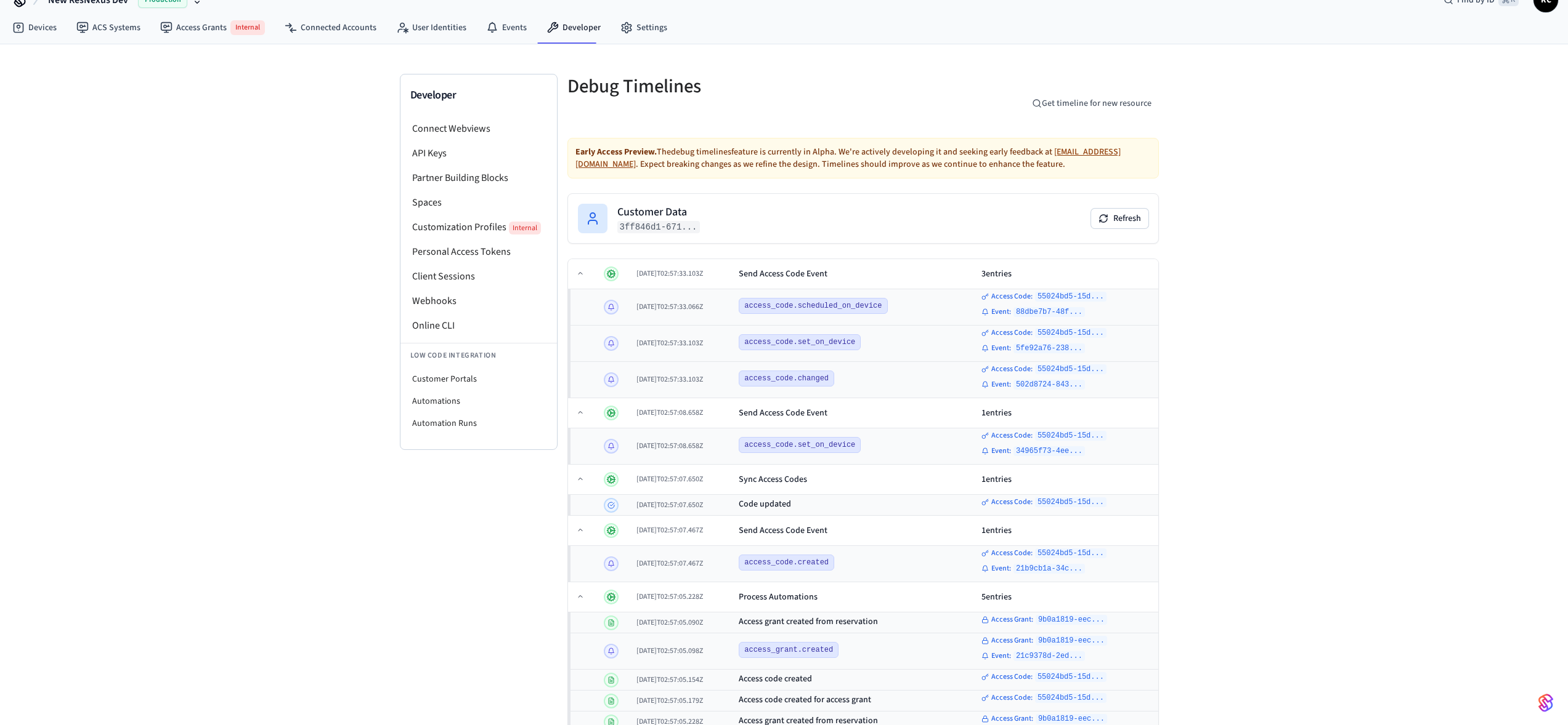
scroll to position [80, 0]
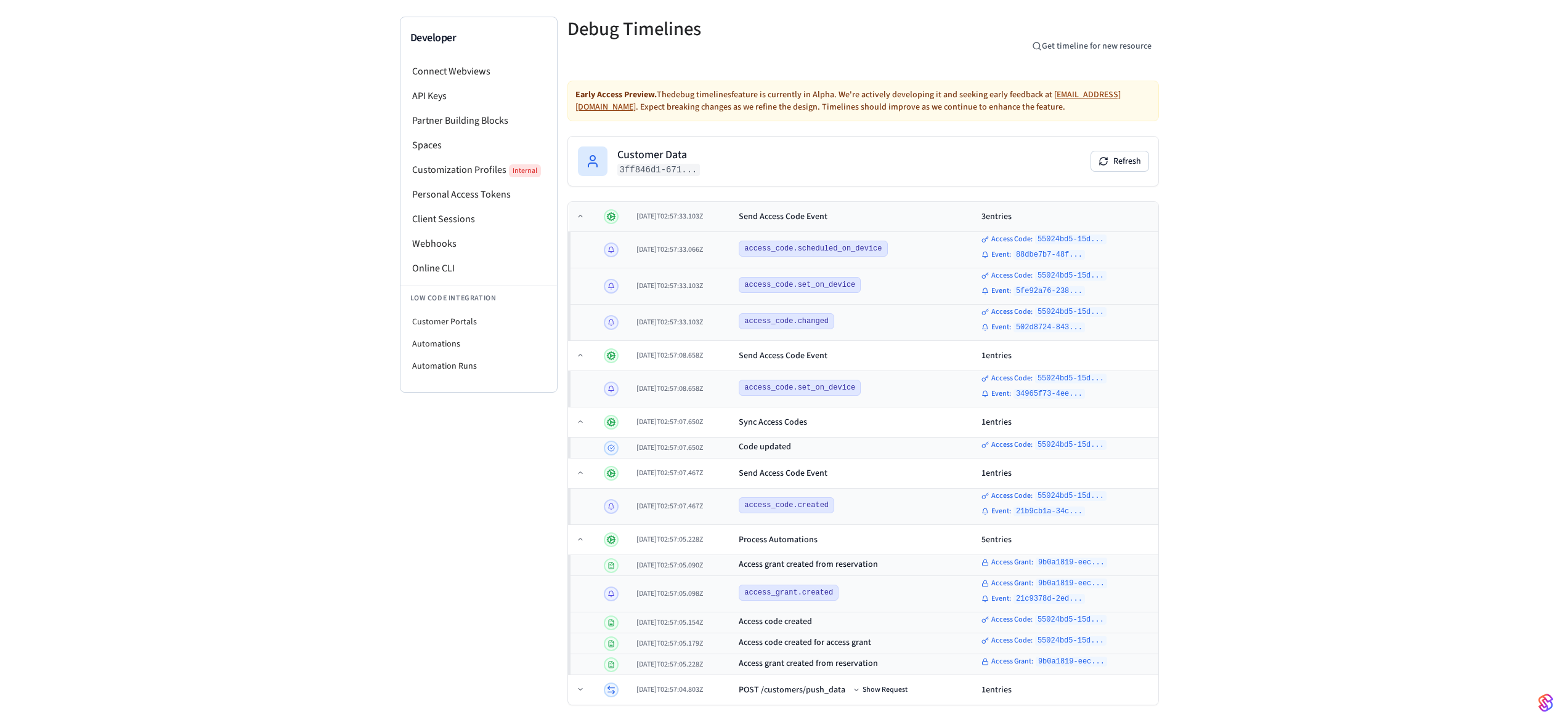
click at [827, 218] on div "Send Access Code Event" at bounding box center [783, 216] width 88 height 13
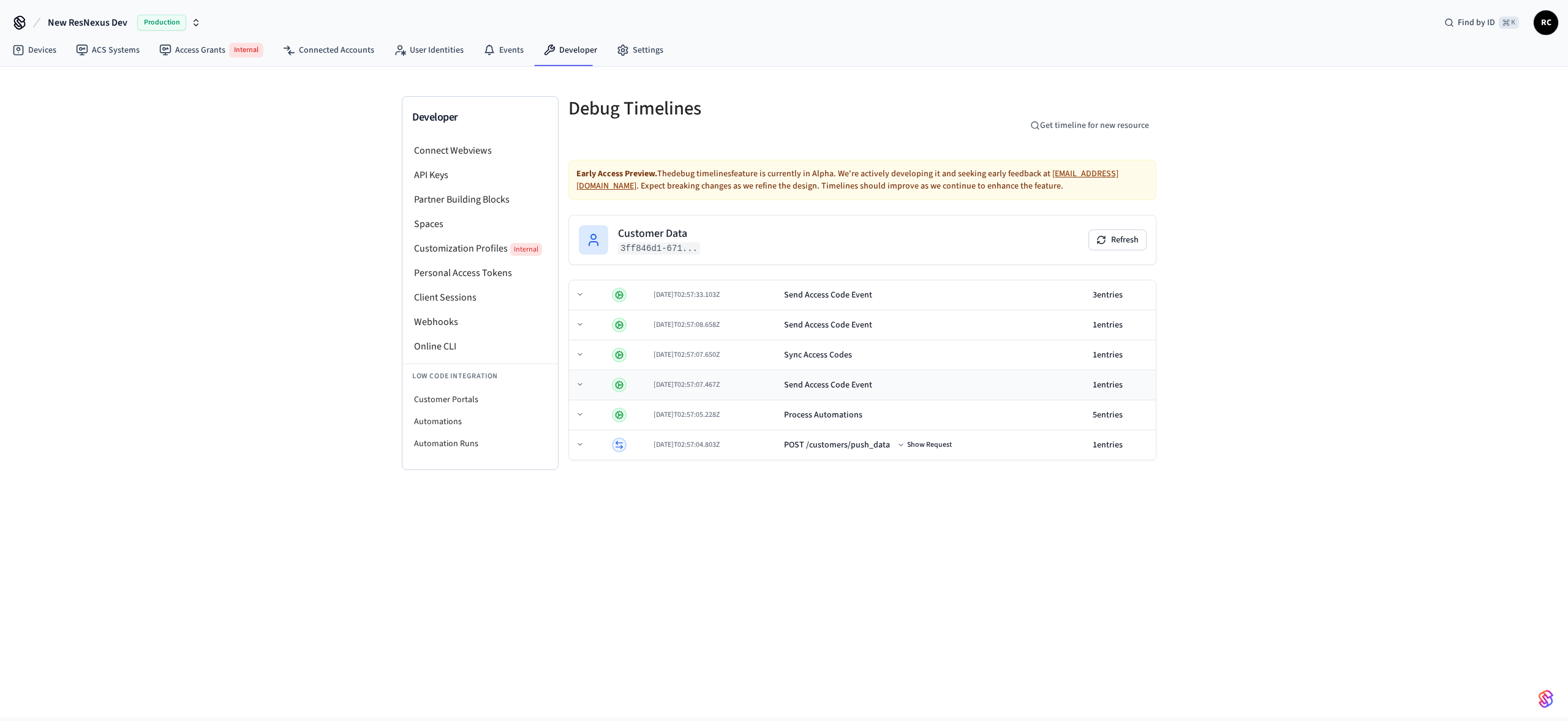
click at [873, 386] on div "Send Access Code Event" at bounding box center [827, 385] width 88 height 13
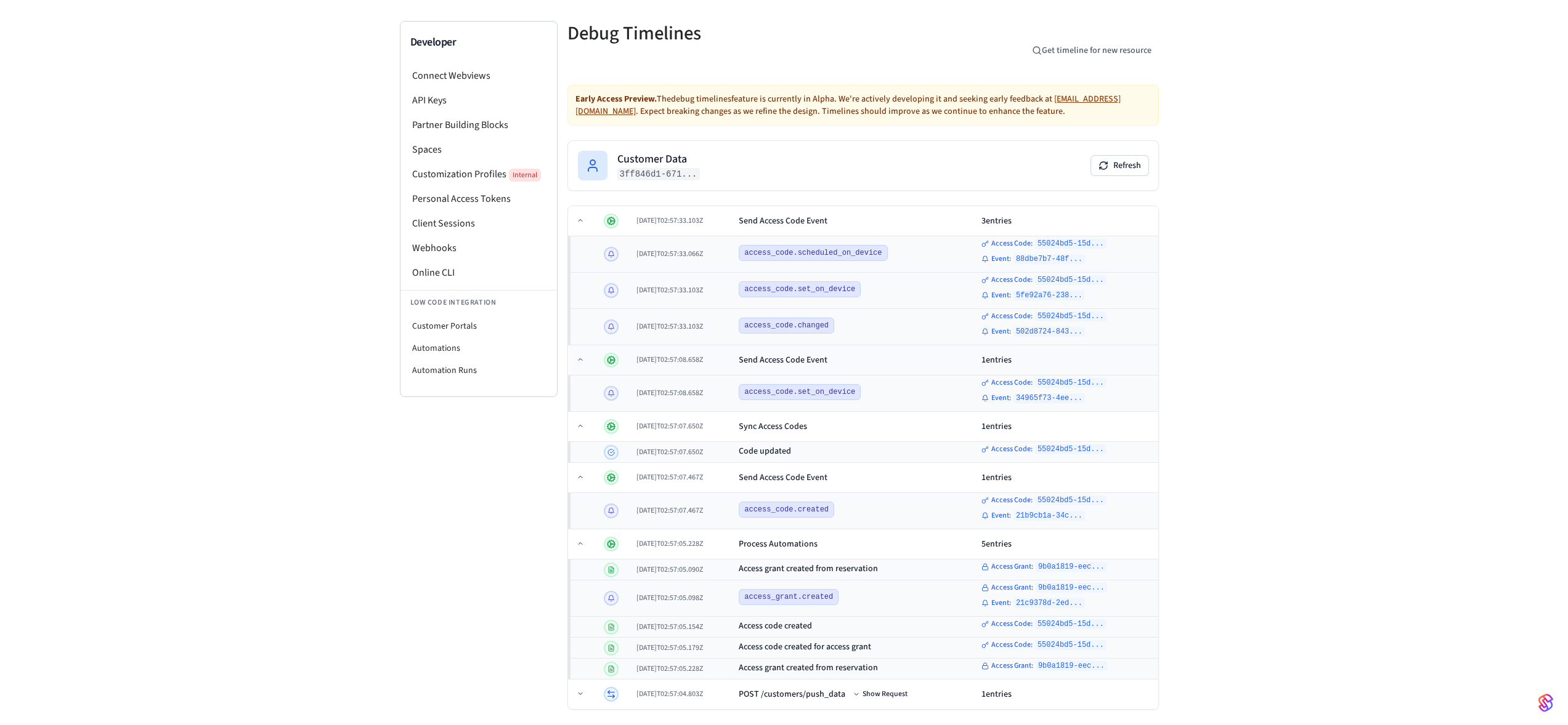
scroll to position [75, 0]
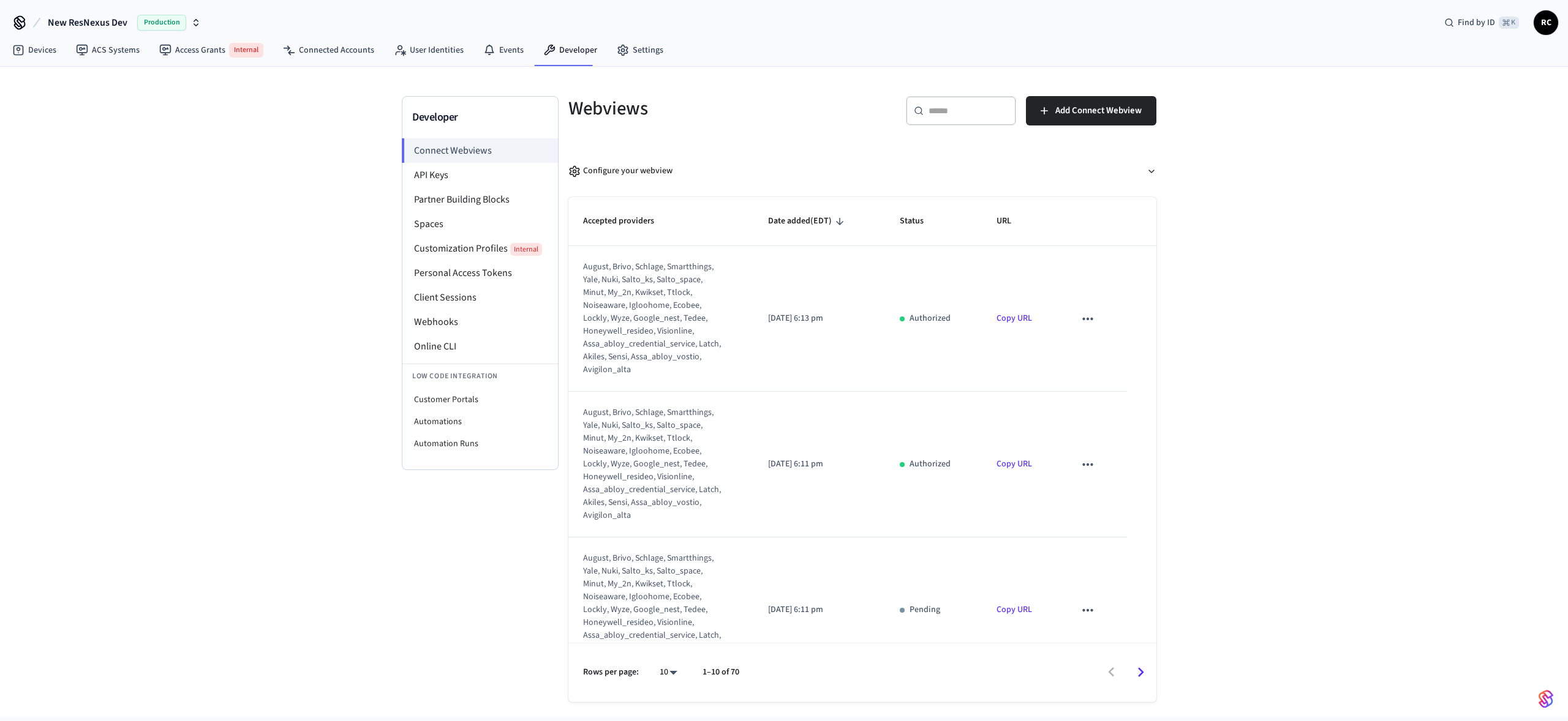
click at [1200, 363] on div "Developer Connect Webviews API Keys Partner Building Blocks Spaces Customizatio…" at bounding box center [784, 392] width 1568 height 651
